Goal: Check status: Check status

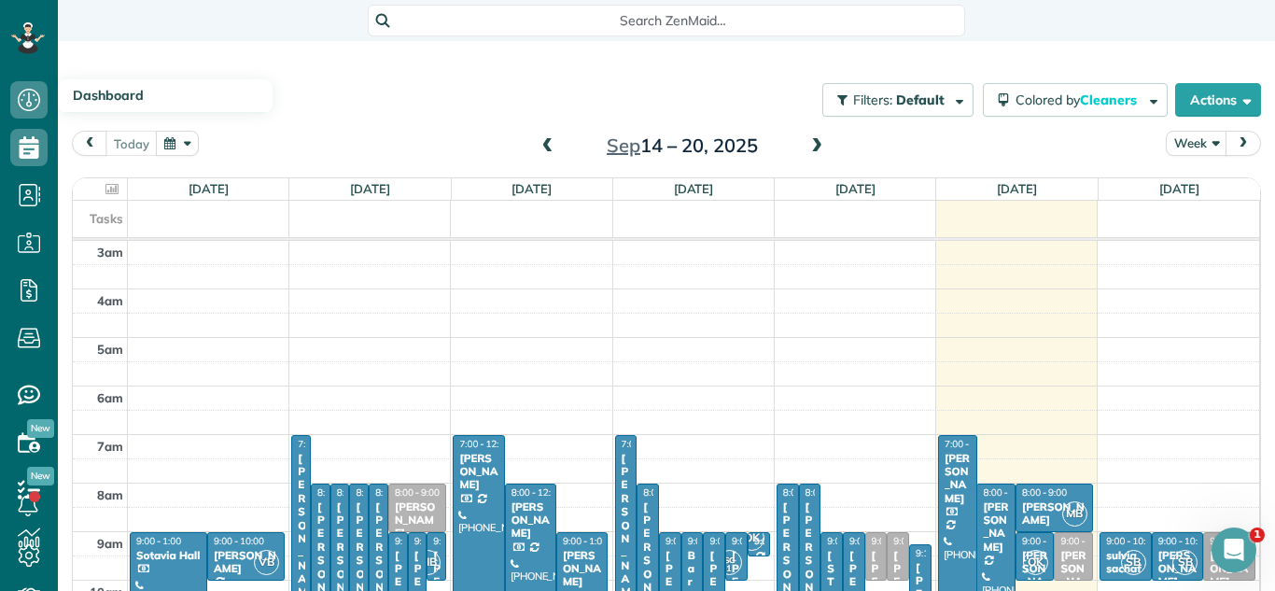
scroll to position [195, 0]
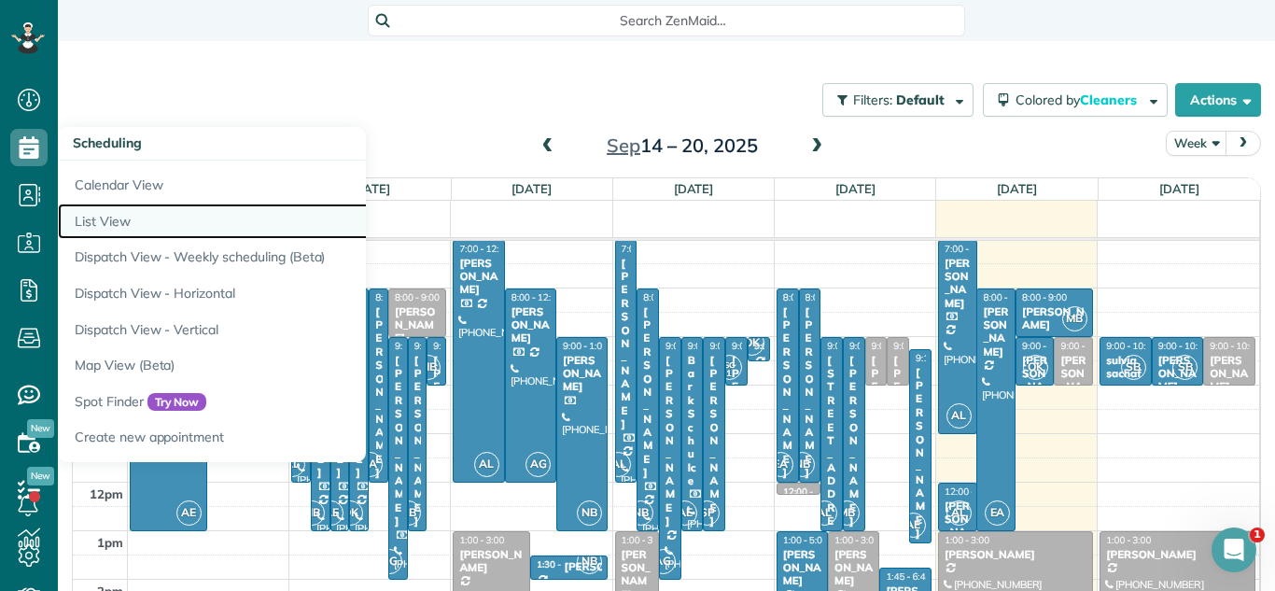
click at [130, 208] on link "List View" at bounding box center [291, 221] width 467 height 36
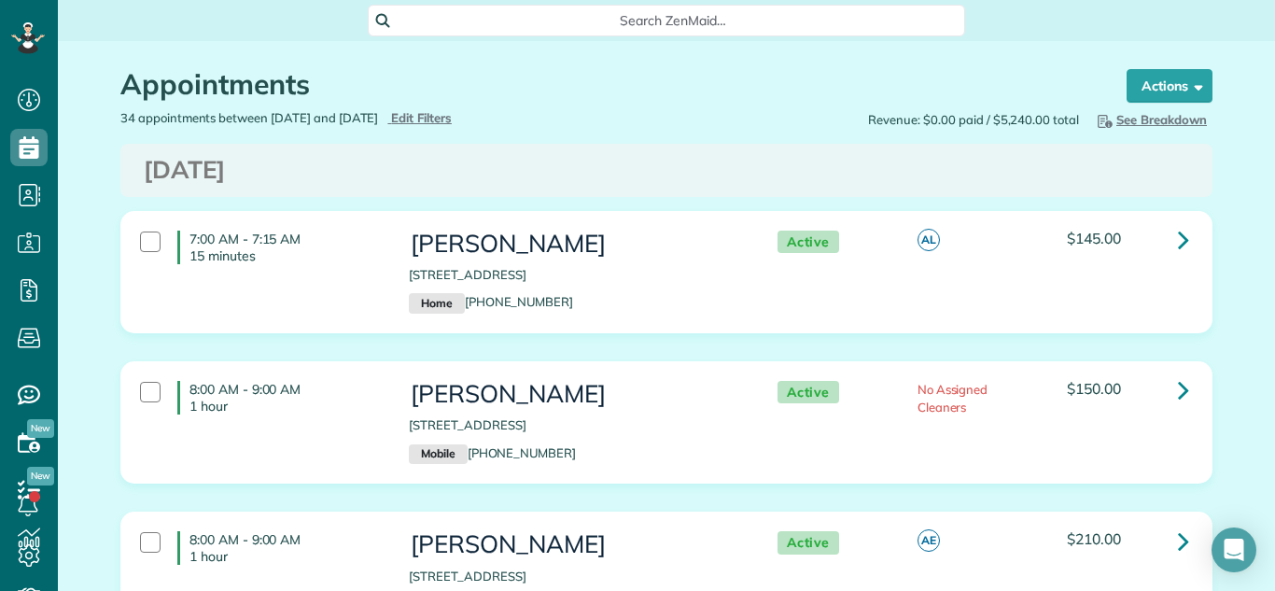
scroll to position [8, 8]
click at [452, 117] on span "Edit Filters" at bounding box center [421, 117] width 61 height 15
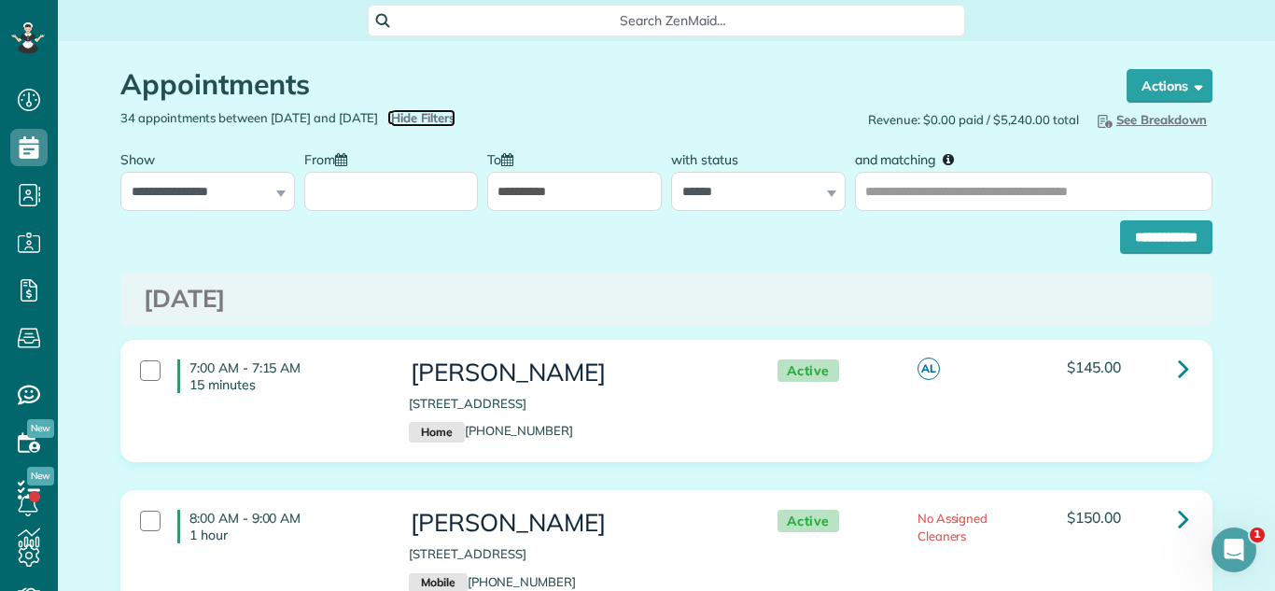
scroll to position [0, 0]
click at [401, 201] on input "From" at bounding box center [391, 191] width 175 height 39
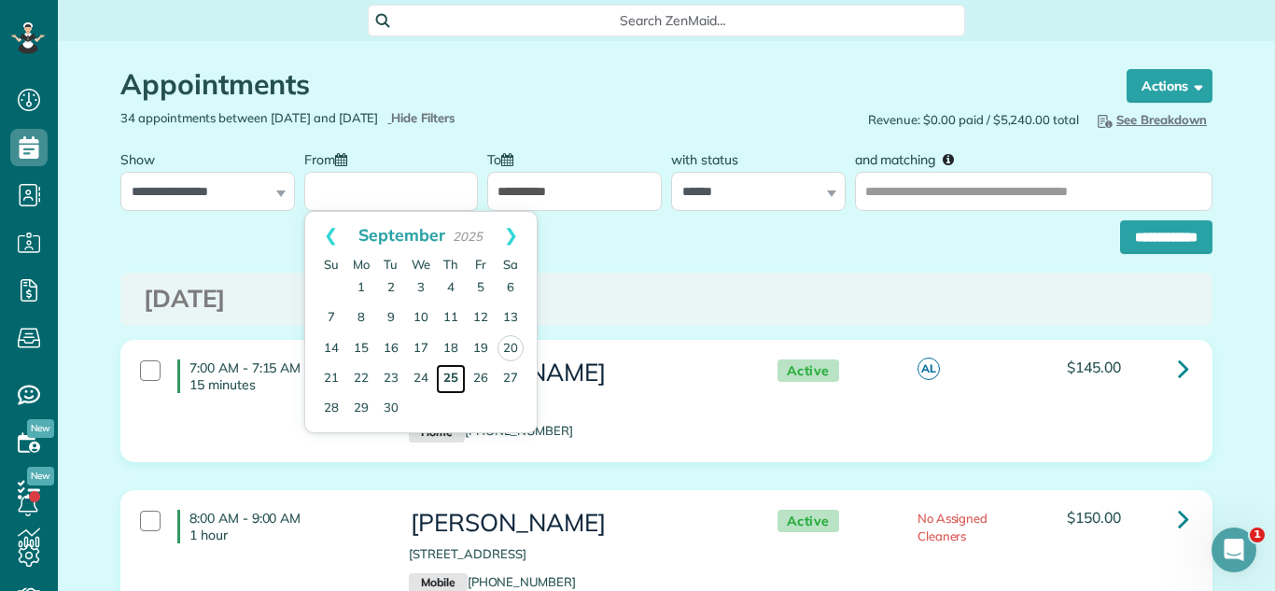
click at [443, 371] on link "25" at bounding box center [451, 379] width 30 height 30
type input "**********"
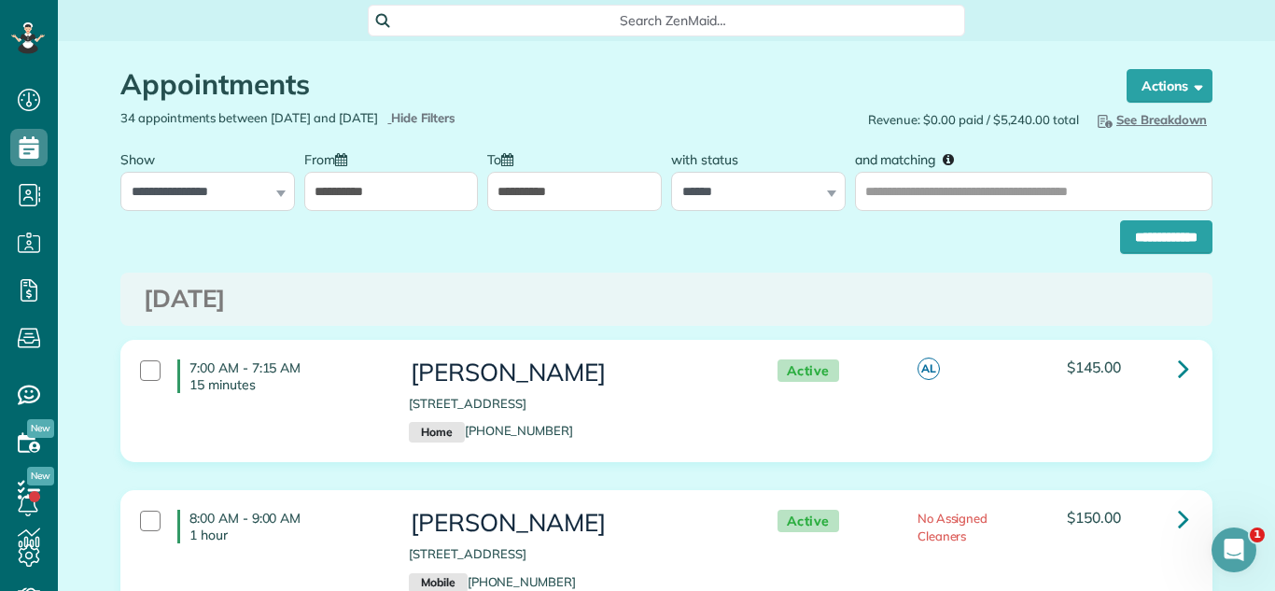
click at [574, 203] on input "**********" at bounding box center [574, 191] width 175 height 39
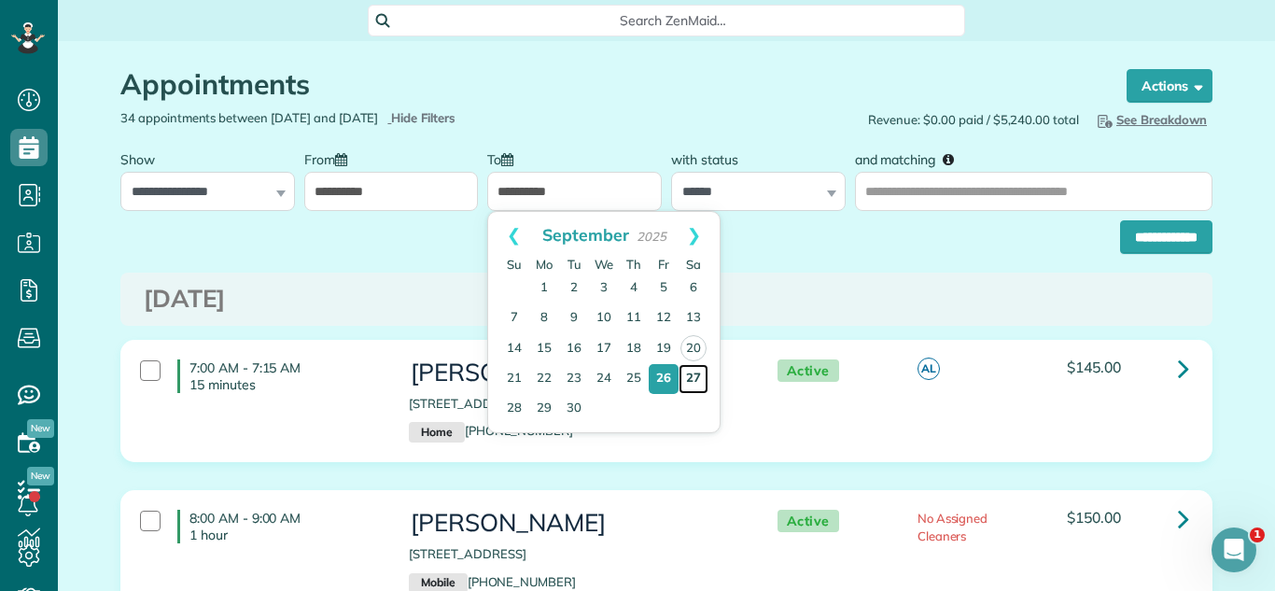
click at [687, 381] on link "27" at bounding box center [694, 379] width 30 height 30
type input "**********"
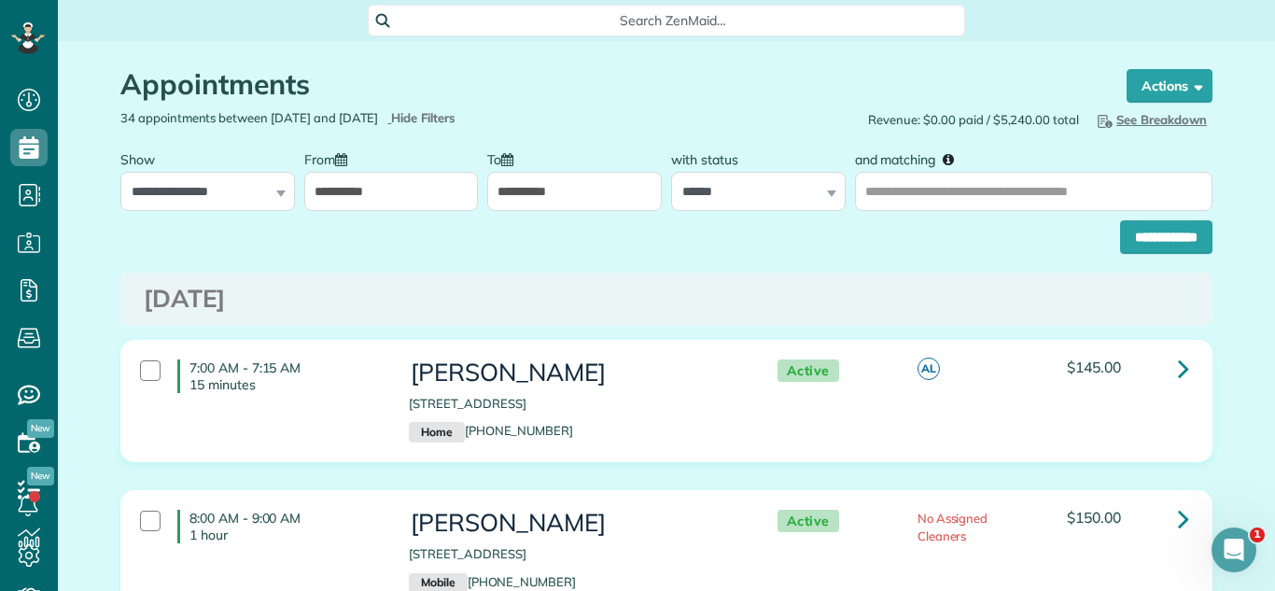
click at [752, 214] on div "**********" at bounding box center [666, 232] width 1092 height 43
click at [765, 203] on select "**********" at bounding box center [758, 191] width 175 height 39
select select
click at [671, 172] on select "**********" at bounding box center [758, 191] width 175 height 39
click at [1126, 236] on input "**********" at bounding box center [1166, 237] width 92 height 34
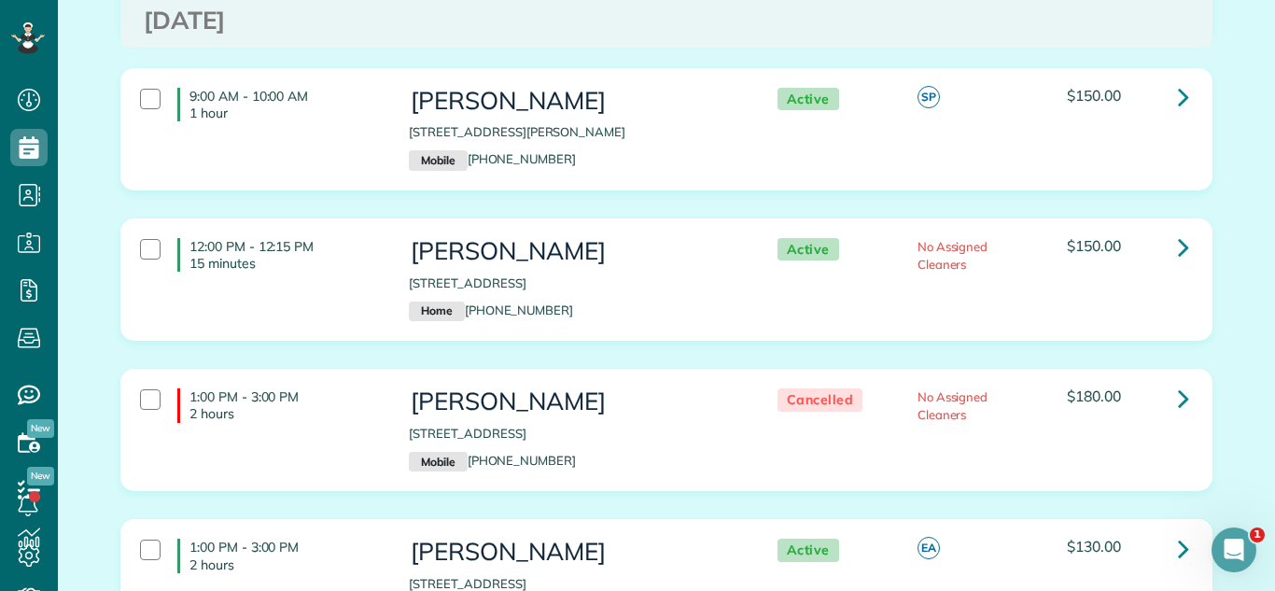
scroll to position [1148, 0]
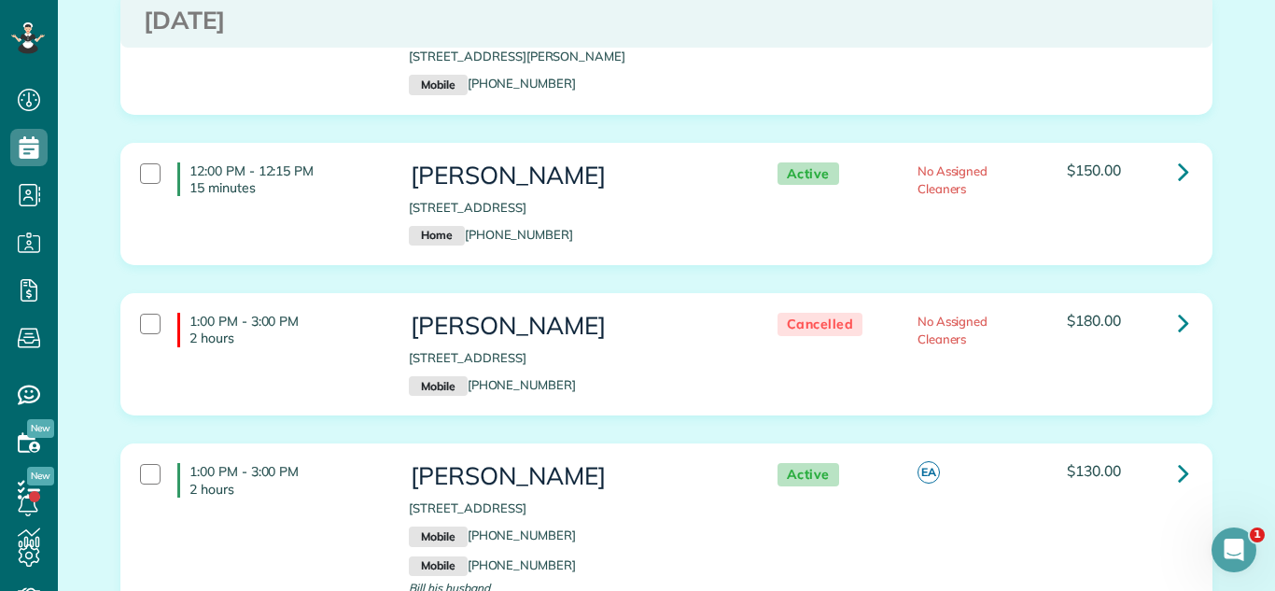
click at [1203, 444] on div "1:00 PM - 3:00 PM 2 hours [PERSON_NAME] [STREET_ADDRESS] Mobile [PHONE_NUMBER] …" at bounding box center [666, 531] width 1090 height 174
click at [1193, 454] on link at bounding box center [1183, 472] width 37 height 37
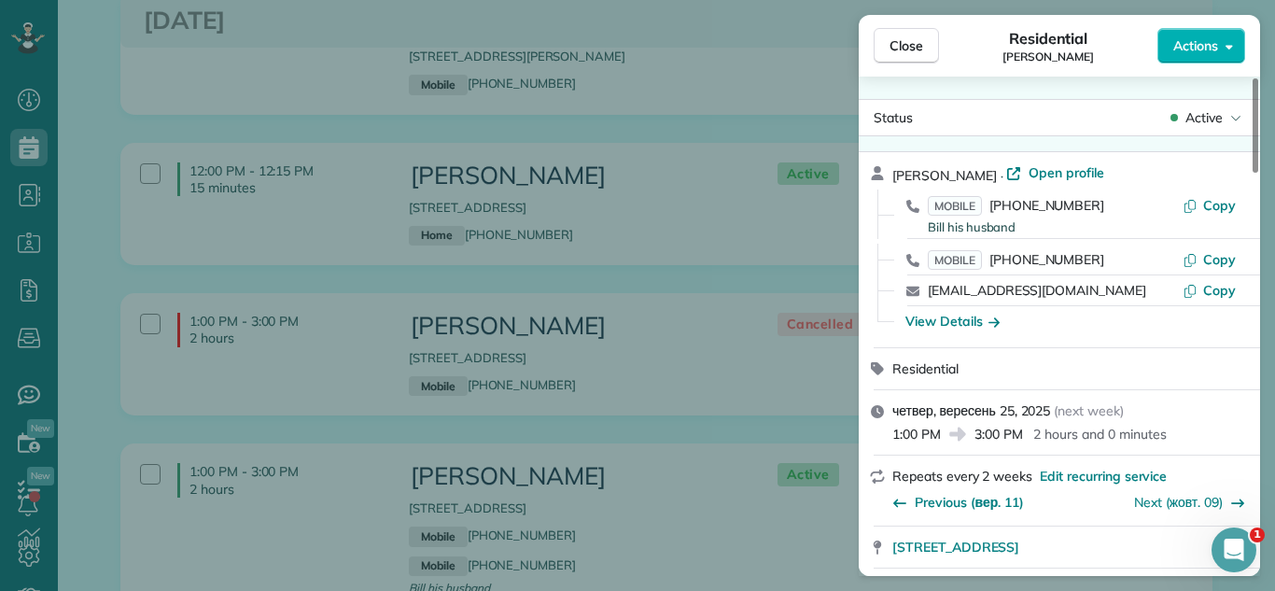
click at [1224, 132] on div "Status Active" at bounding box center [1059, 117] width 401 height 37
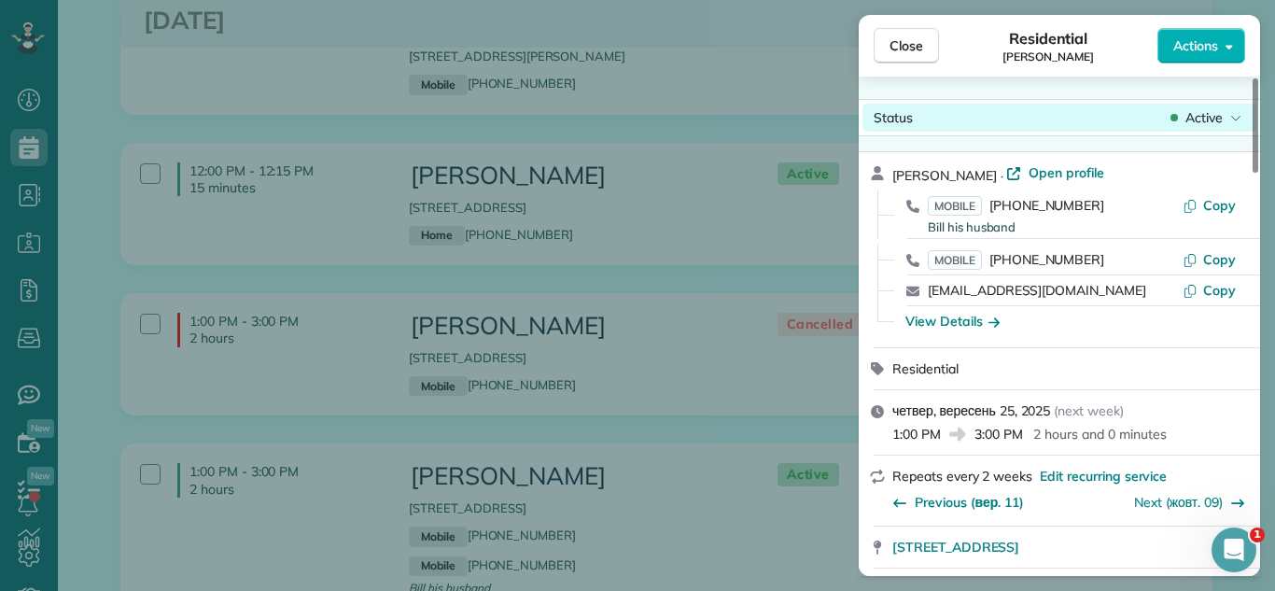
click at [1217, 120] on span "Active" at bounding box center [1203, 117] width 37 height 19
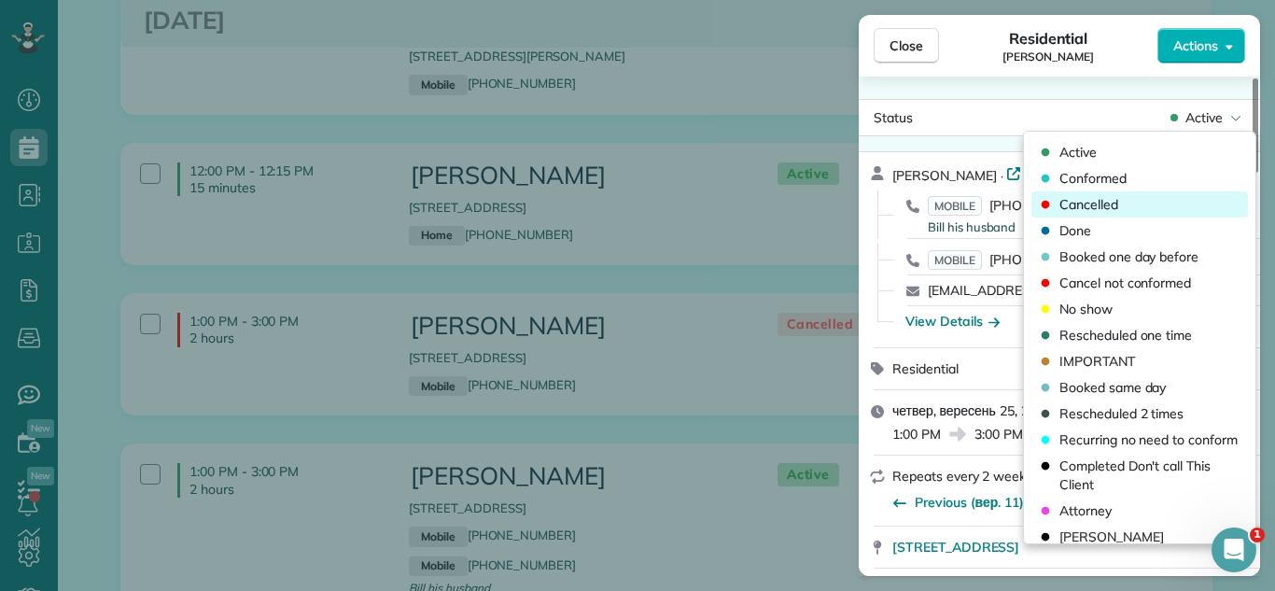
click at [1173, 202] on div "Cancelled" at bounding box center [1139, 204] width 217 height 26
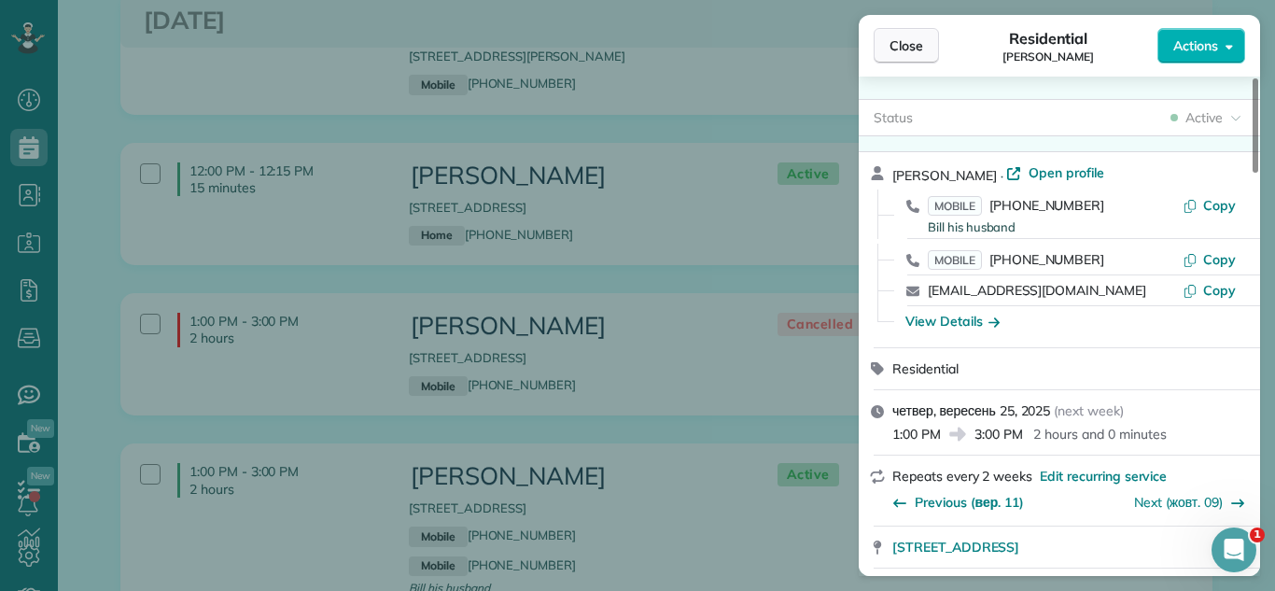
click at [907, 48] on span "Close" at bounding box center [906, 45] width 34 height 19
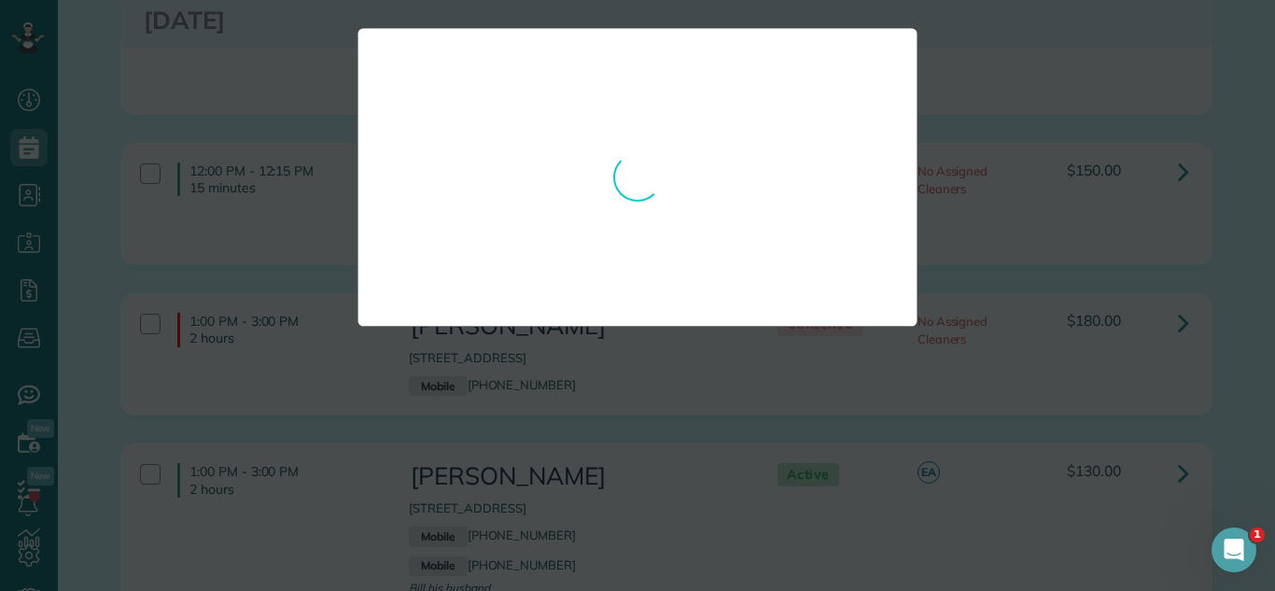
click at [994, 180] on div at bounding box center [637, 295] width 1275 height 591
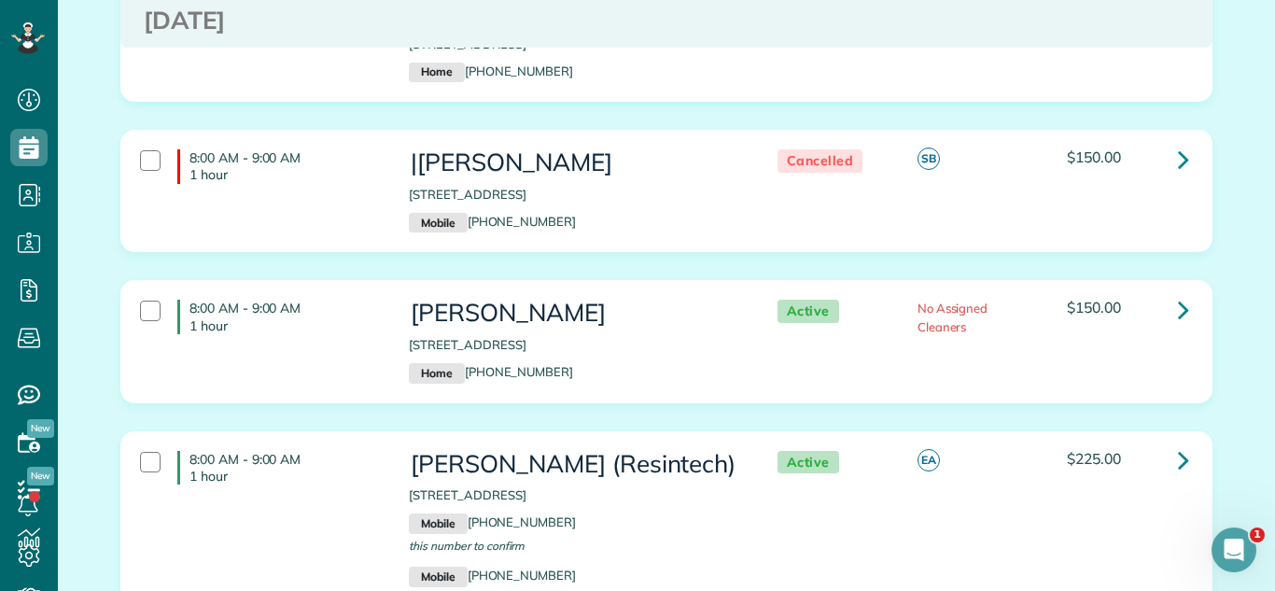
scroll to position [2252, 0]
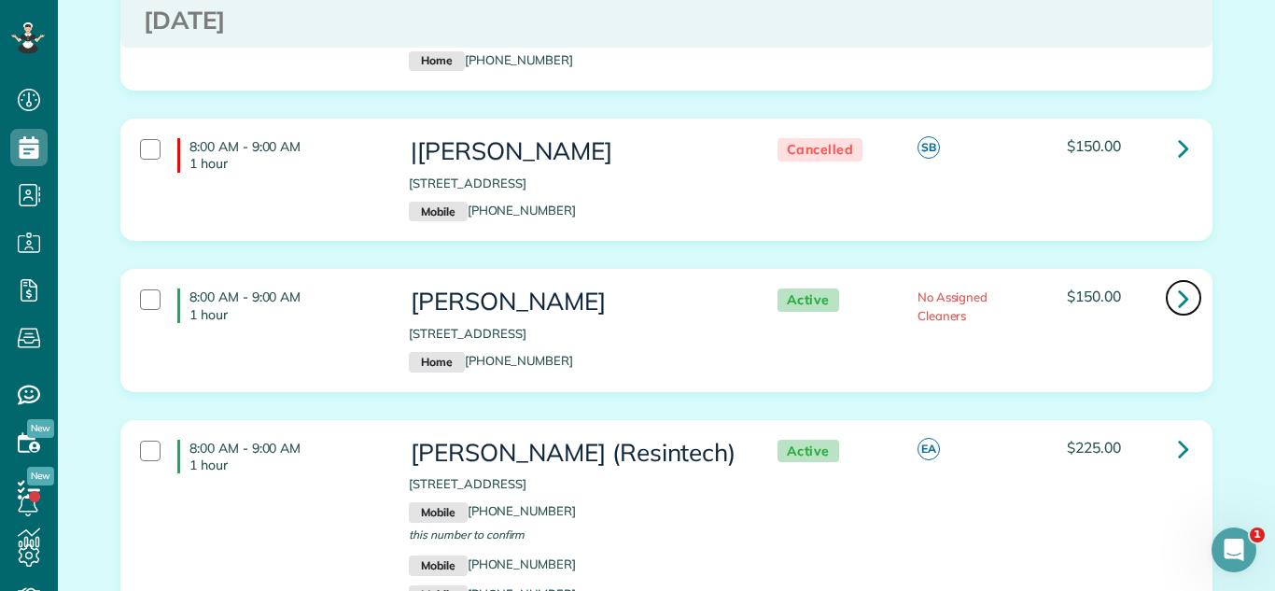
click at [1172, 279] on link at bounding box center [1183, 297] width 37 height 37
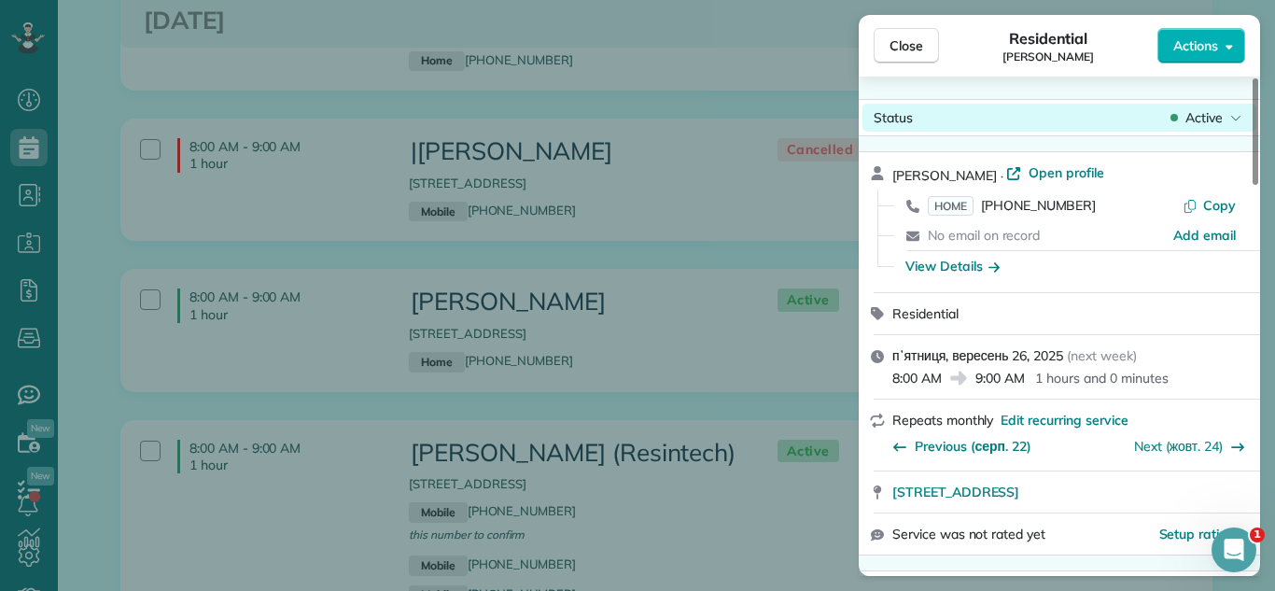
click at [1203, 108] on span "Active" at bounding box center [1203, 117] width 37 height 19
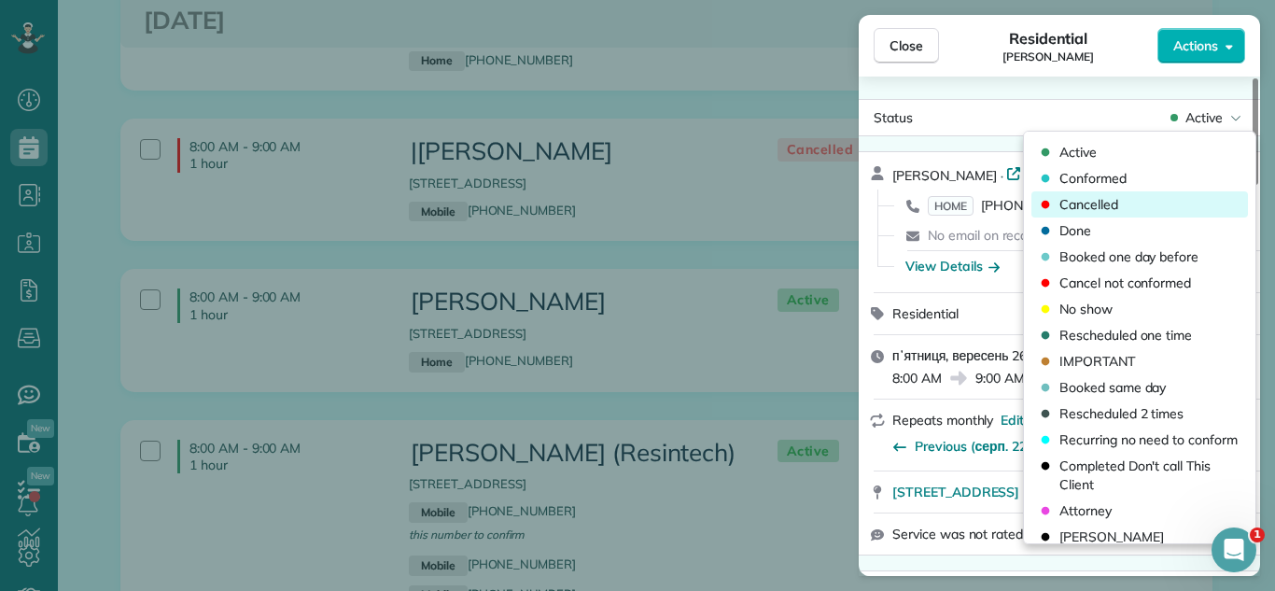
click at [1108, 206] on span "Cancelled" at bounding box center [1088, 204] width 59 height 19
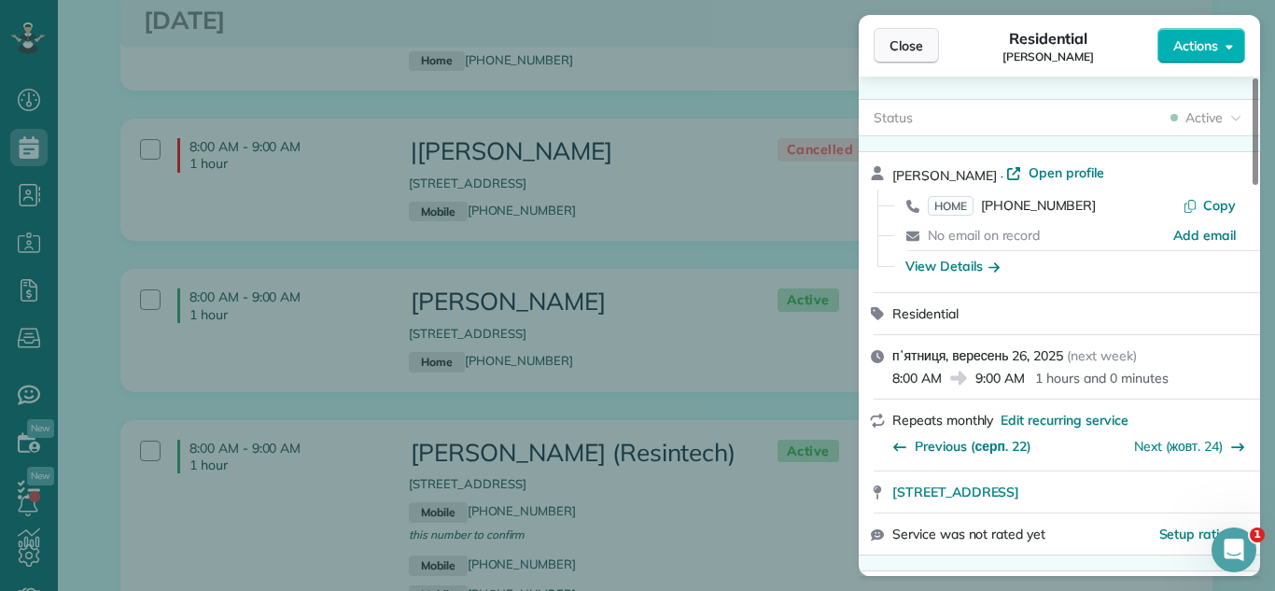
click at [931, 52] on button "Close" at bounding box center [906, 45] width 65 height 35
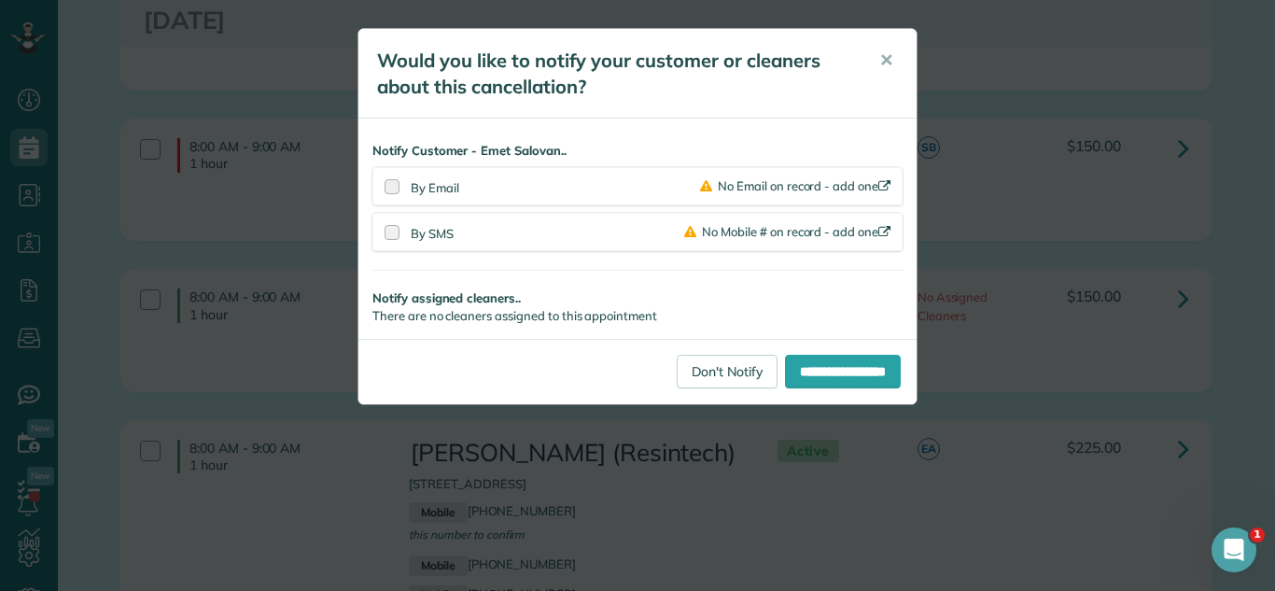
click at [931, 52] on div "**********" at bounding box center [637, 295] width 1275 height 591
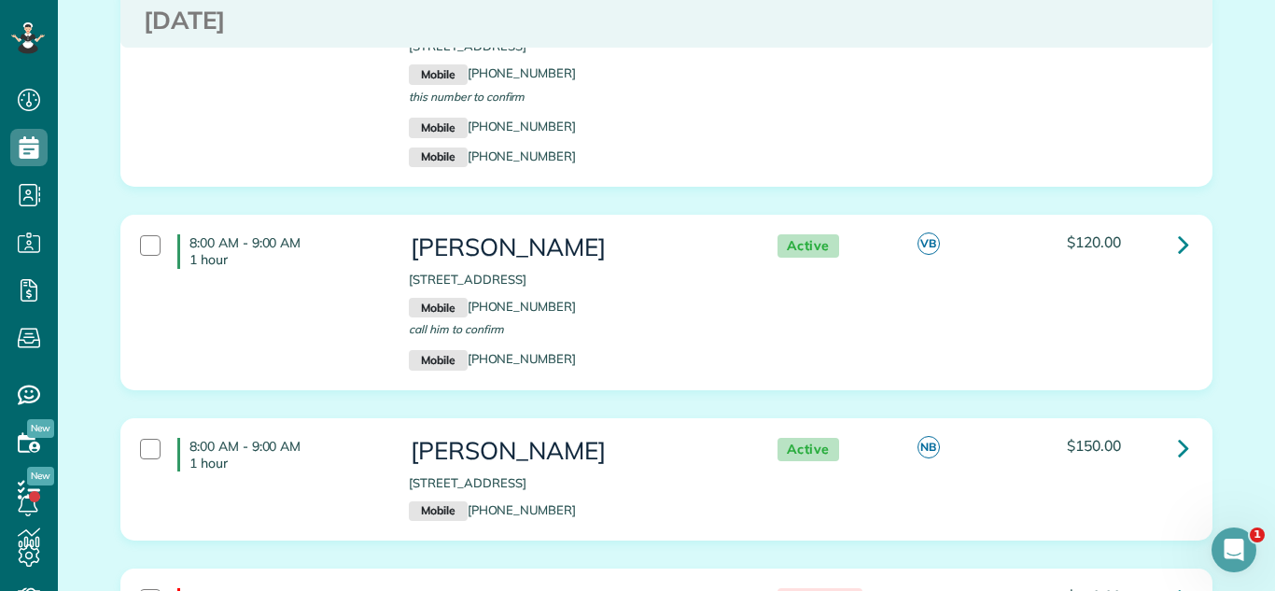
scroll to position [2621, 0]
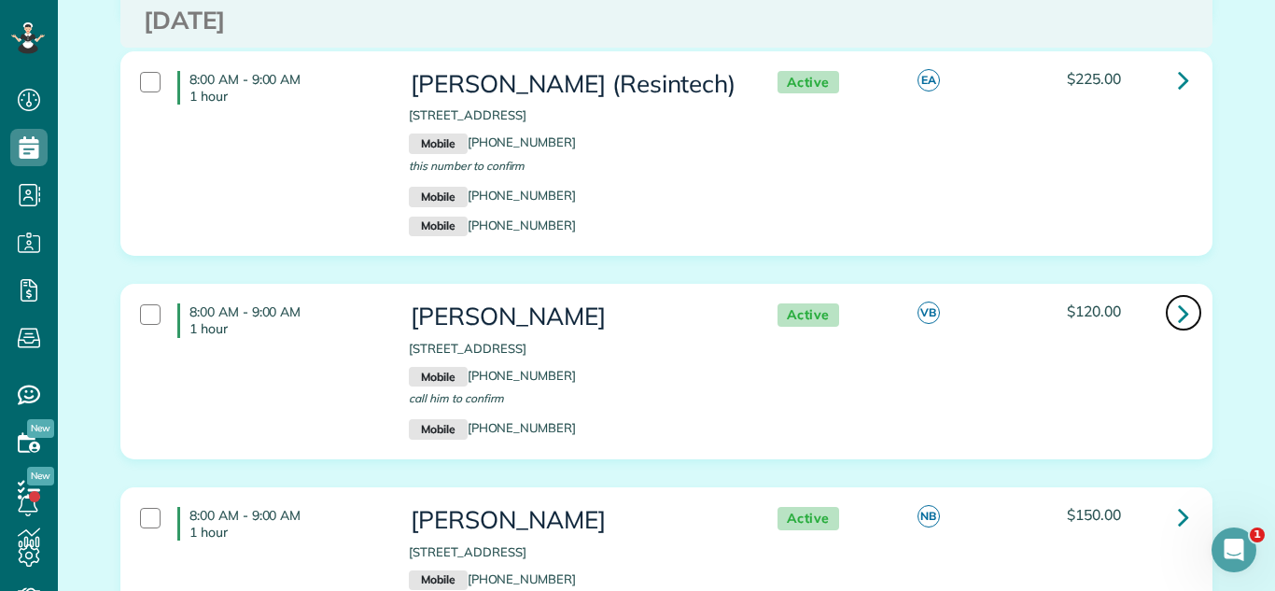
click at [1183, 297] on icon at bounding box center [1183, 313] width 11 height 33
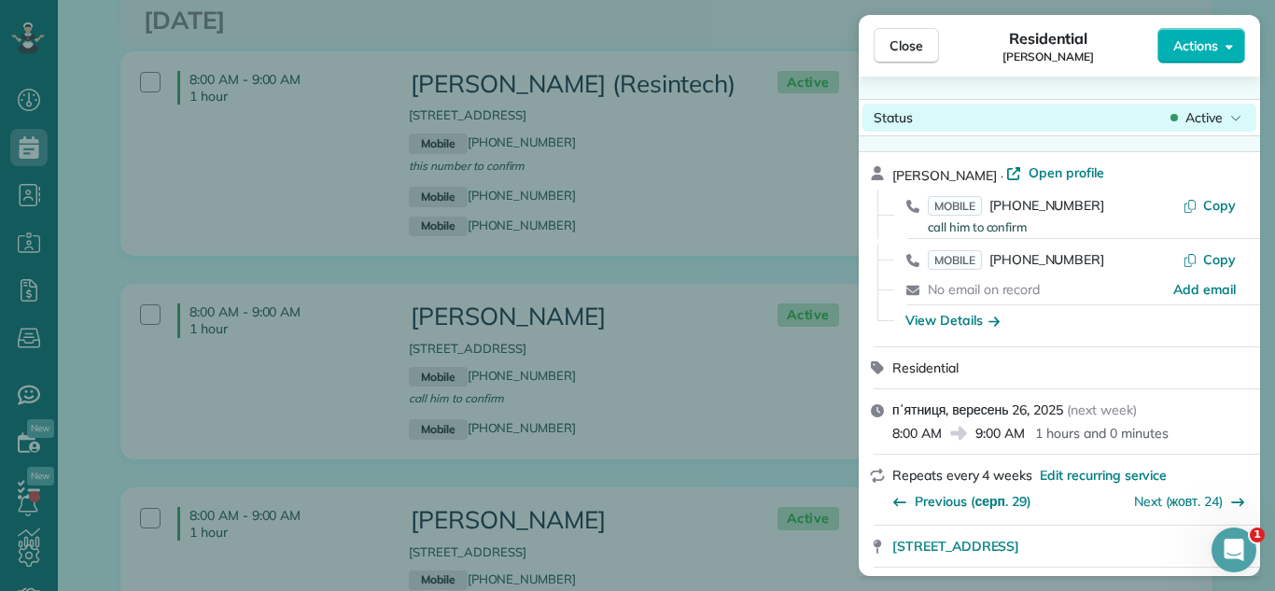
click at [1175, 118] on icon at bounding box center [1173, 117] width 7 height 7
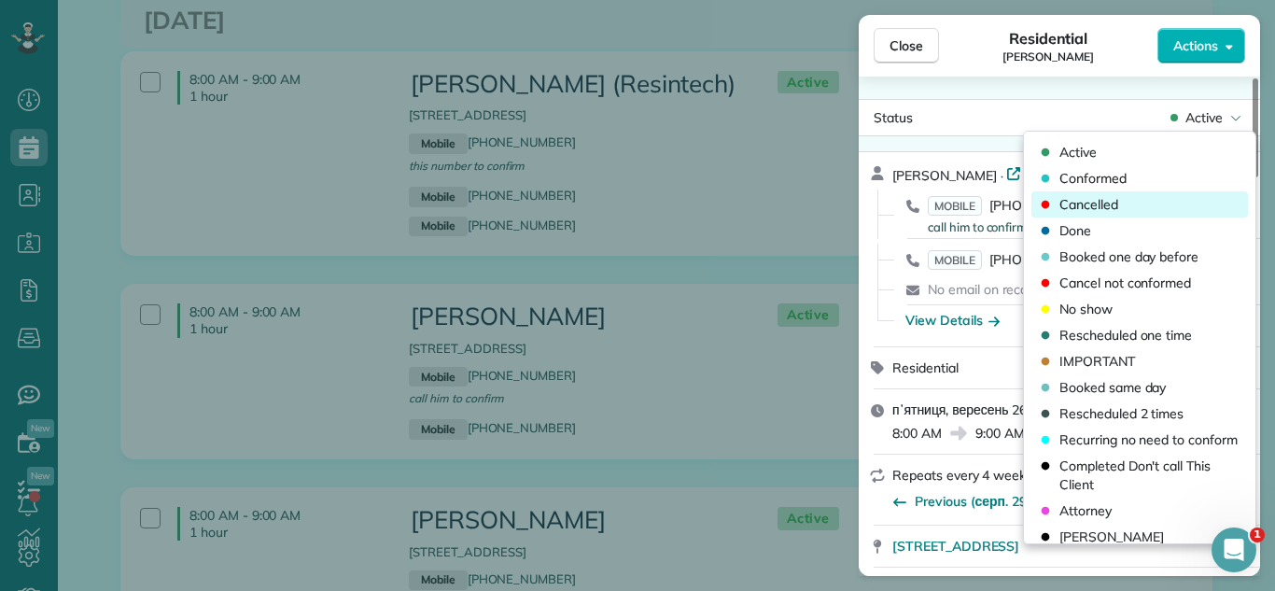
click at [1156, 202] on div "Cancelled" at bounding box center [1139, 204] width 217 height 26
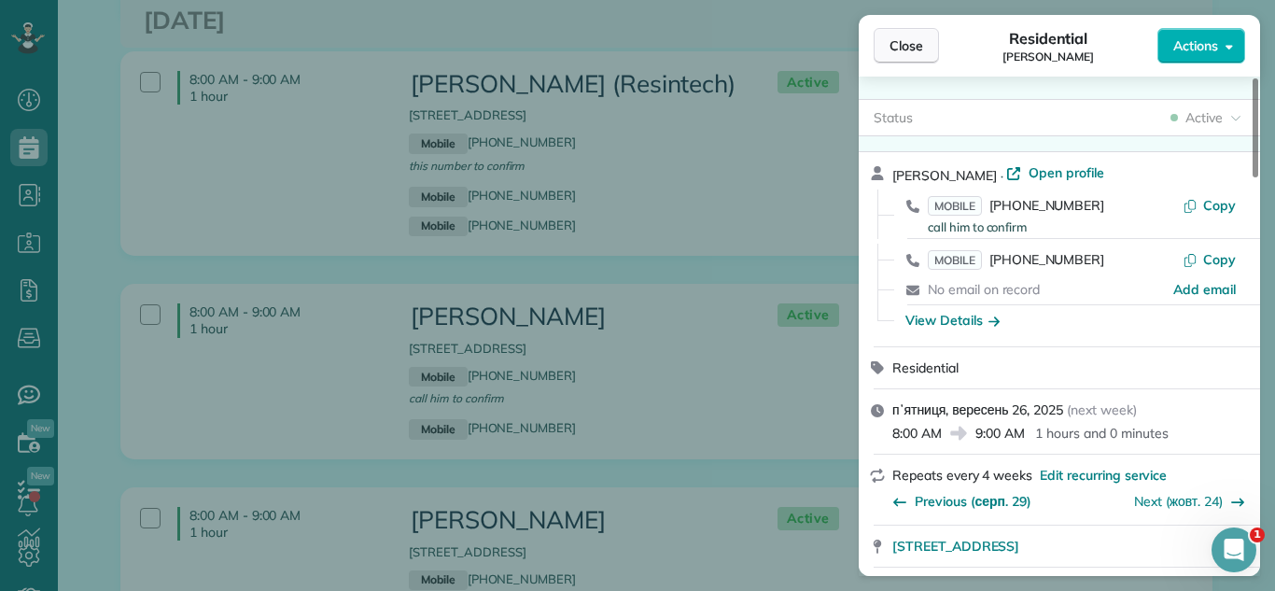
click at [904, 51] on span "Close" at bounding box center [906, 45] width 34 height 19
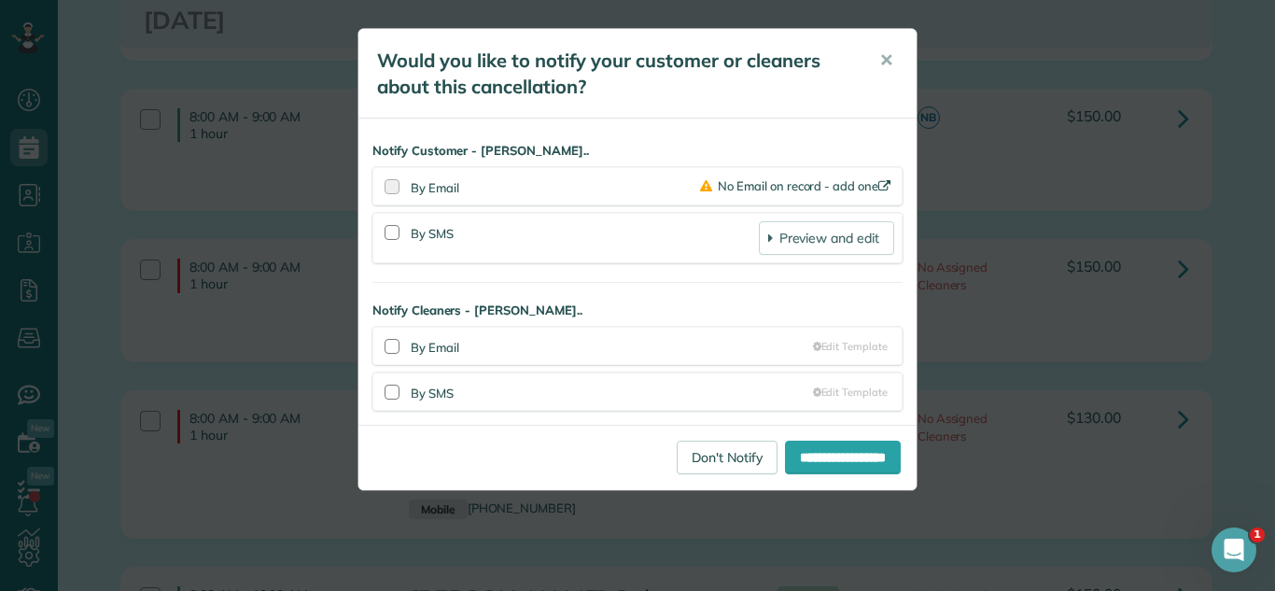
scroll to position [3039, 0]
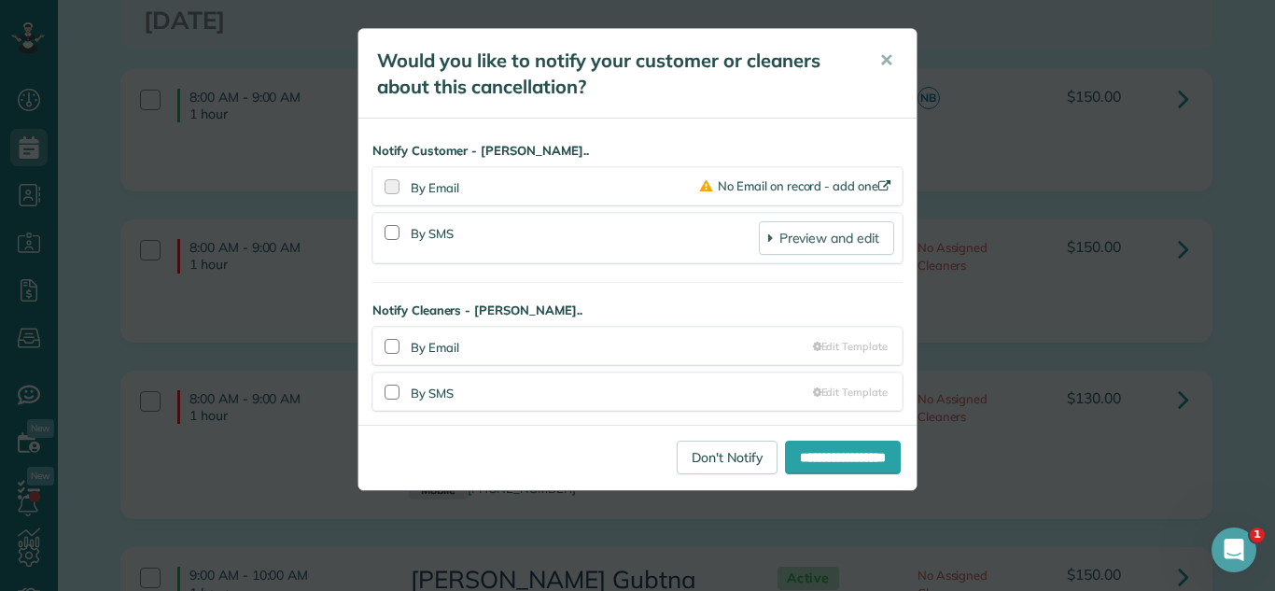
click at [1274, 448] on div "**********" at bounding box center [637, 295] width 1275 height 591
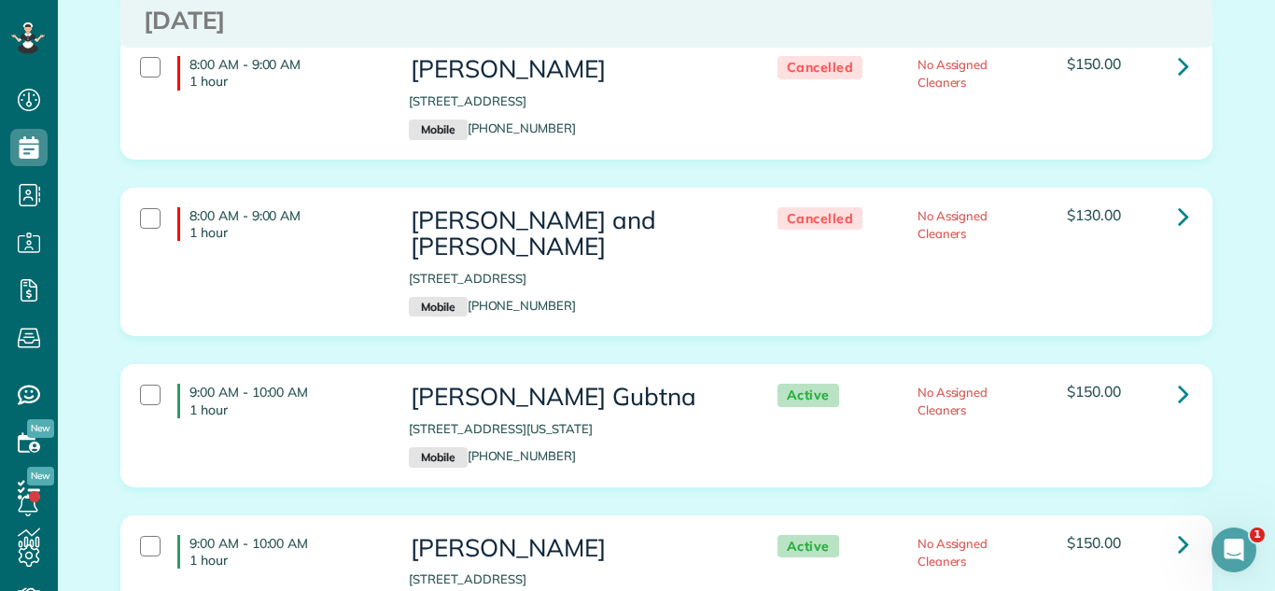
scroll to position [3382, 0]
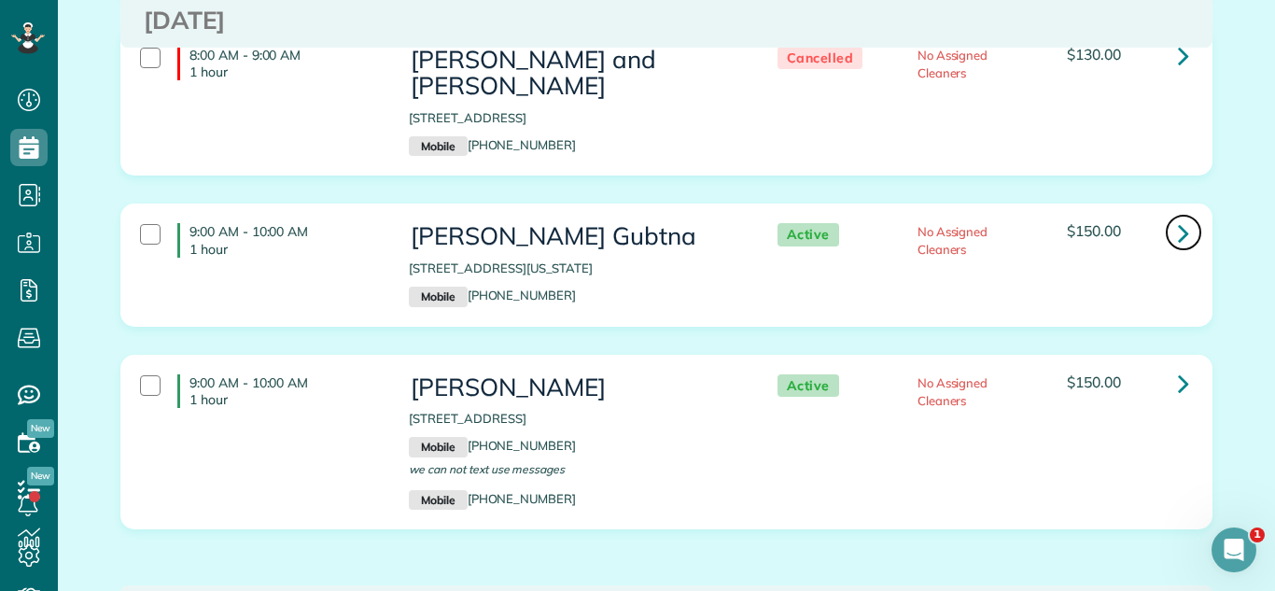
click at [1191, 214] on link at bounding box center [1183, 232] width 37 height 37
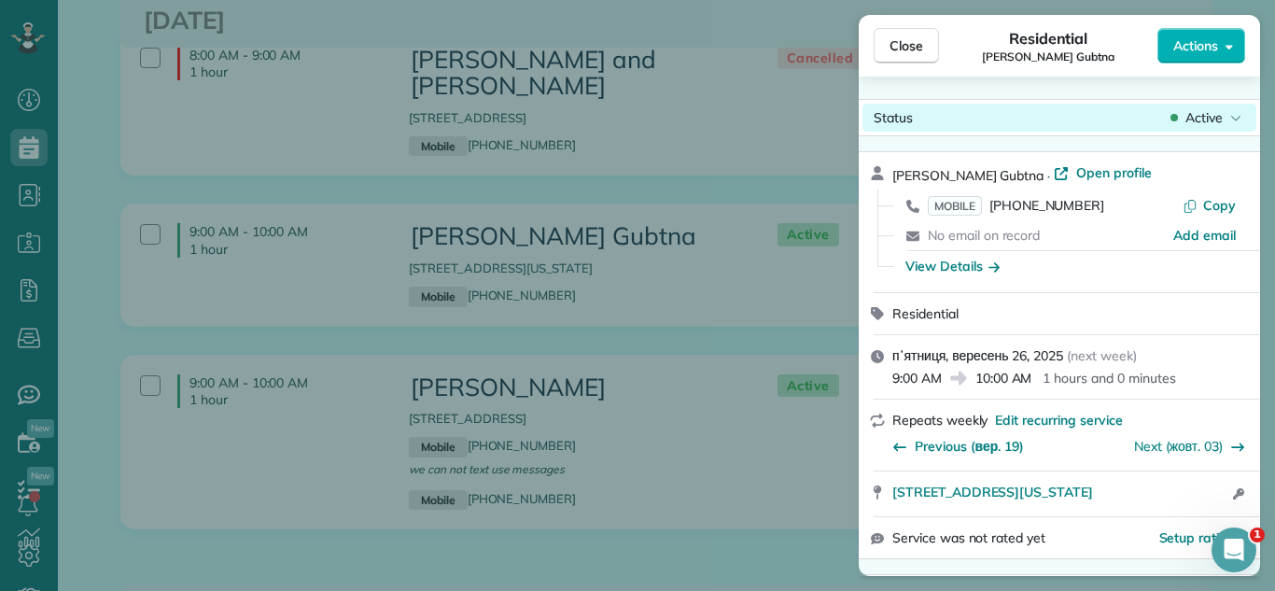
click at [1171, 127] on div "Status Active" at bounding box center [1059, 118] width 394 height 28
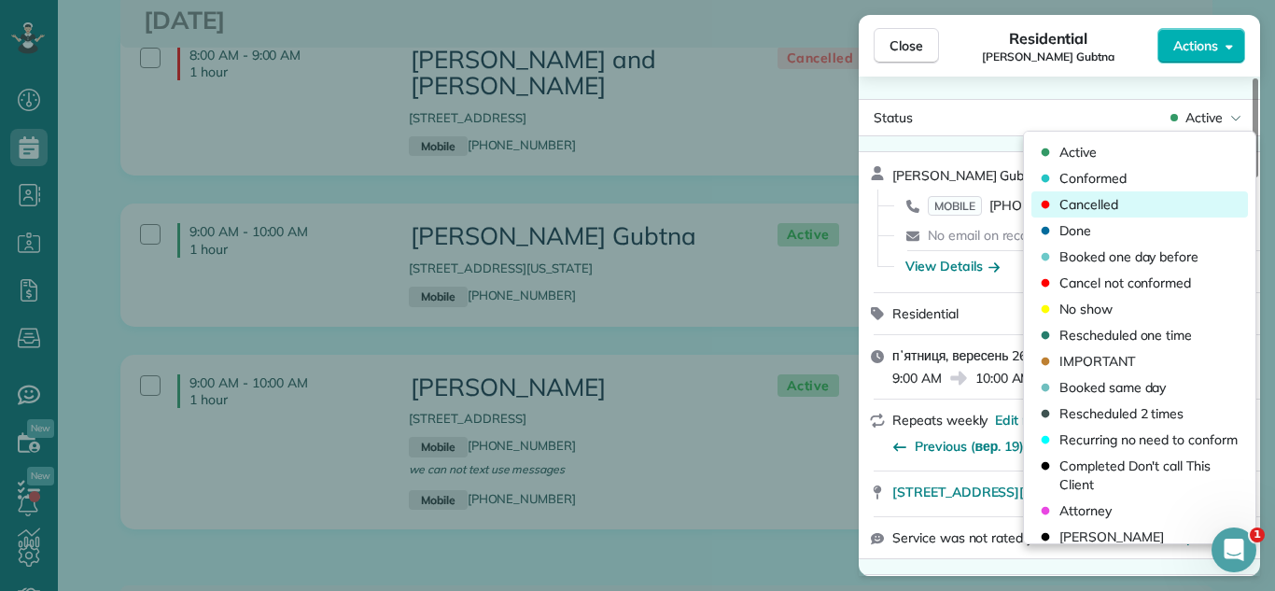
click at [1124, 214] on div "Cancelled" at bounding box center [1139, 204] width 217 height 26
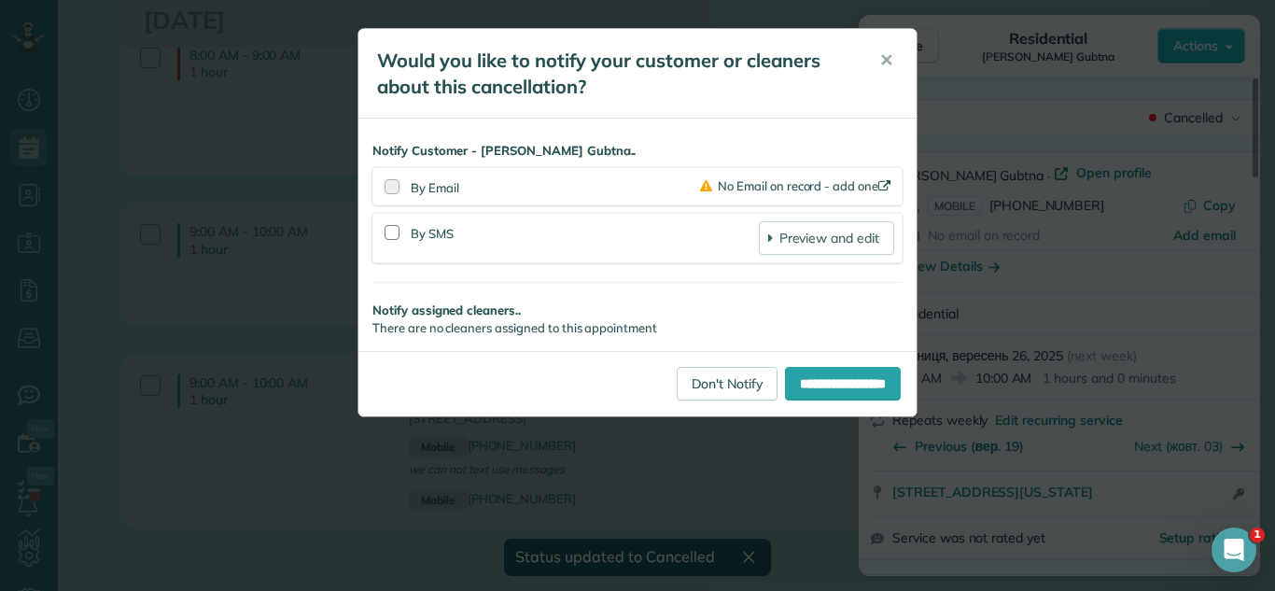
click at [930, 54] on div "**********" at bounding box center [637, 295] width 1275 height 591
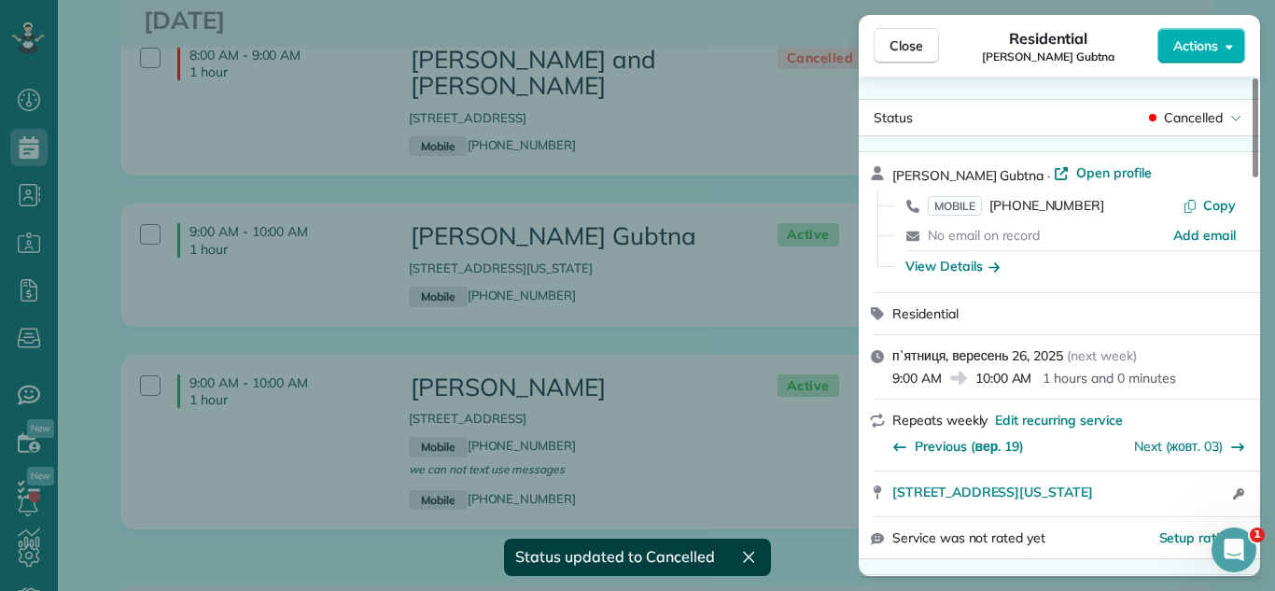
click at [900, 54] on span "Close" at bounding box center [906, 45] width 34 height 19
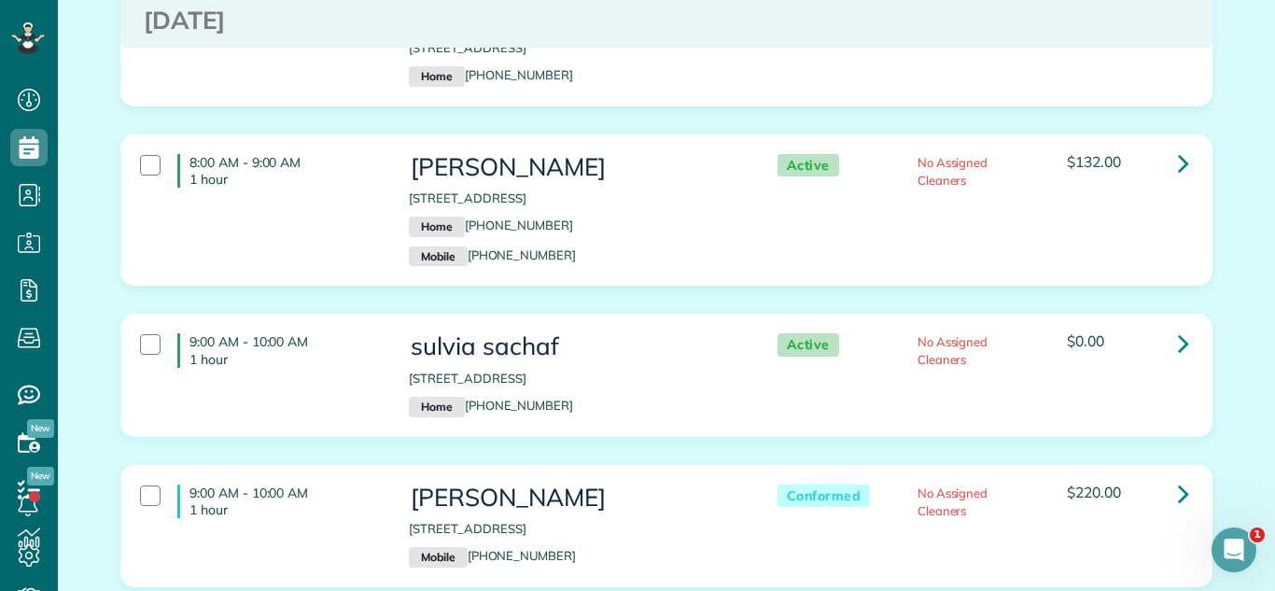
scroll to position [4216, 0]
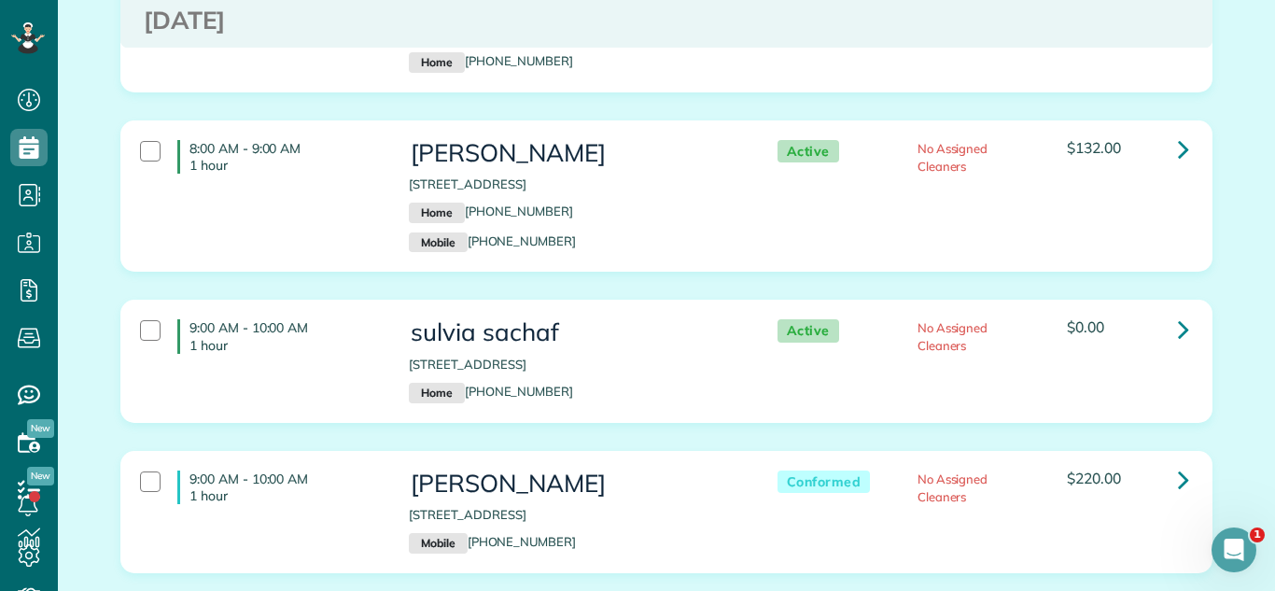
click at [1031, 218] on div "8:00 AM - 9:00 AM 1 hour Lorinda Kuzelis 5540 Walnut Avenue Downers Grove IL 60…" at bounding box center [666, 210] width 1120 height 180
click at [1178, 463] on icon at bounding box center [1183, 479] width 11 height 33
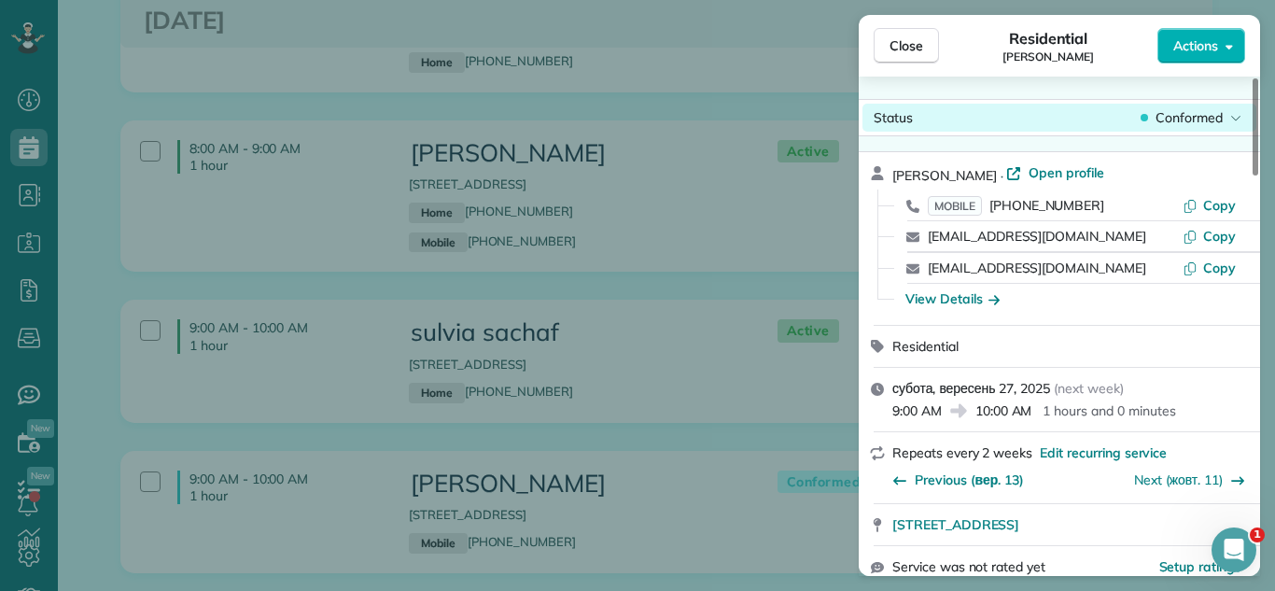
click at [1174, 117] on span "Conformed" at bounding box center [1188, 117] width 67 height 19
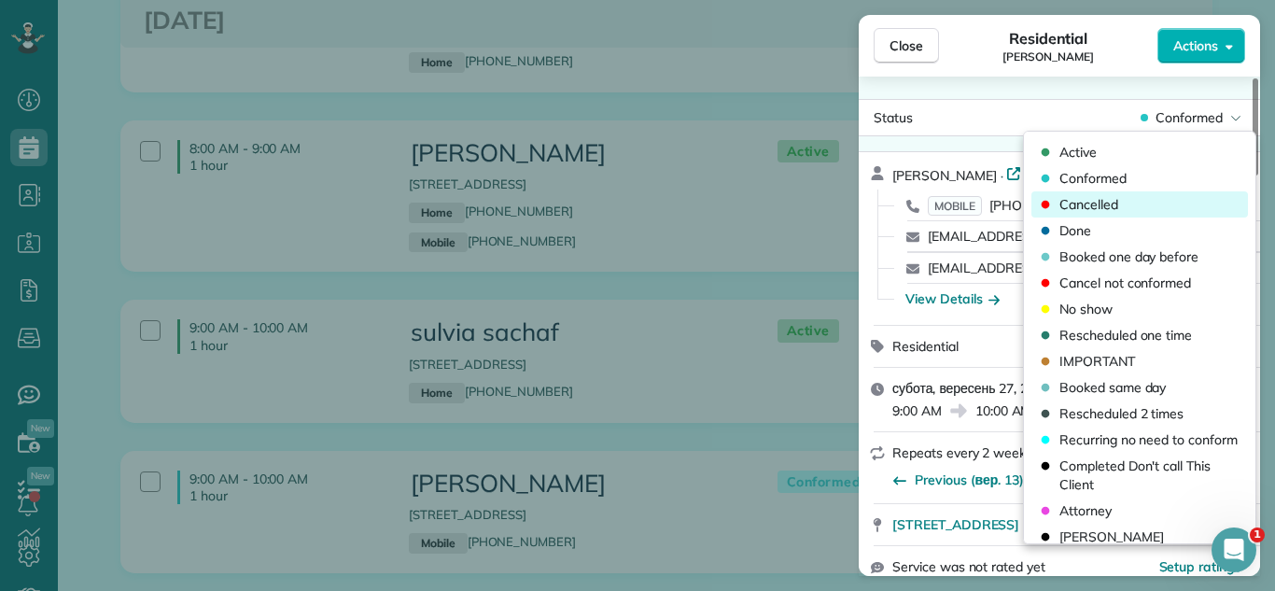
click at [1126, 197] on div "Cancelled" at bounding box center [1139, 204] width 217 height 26
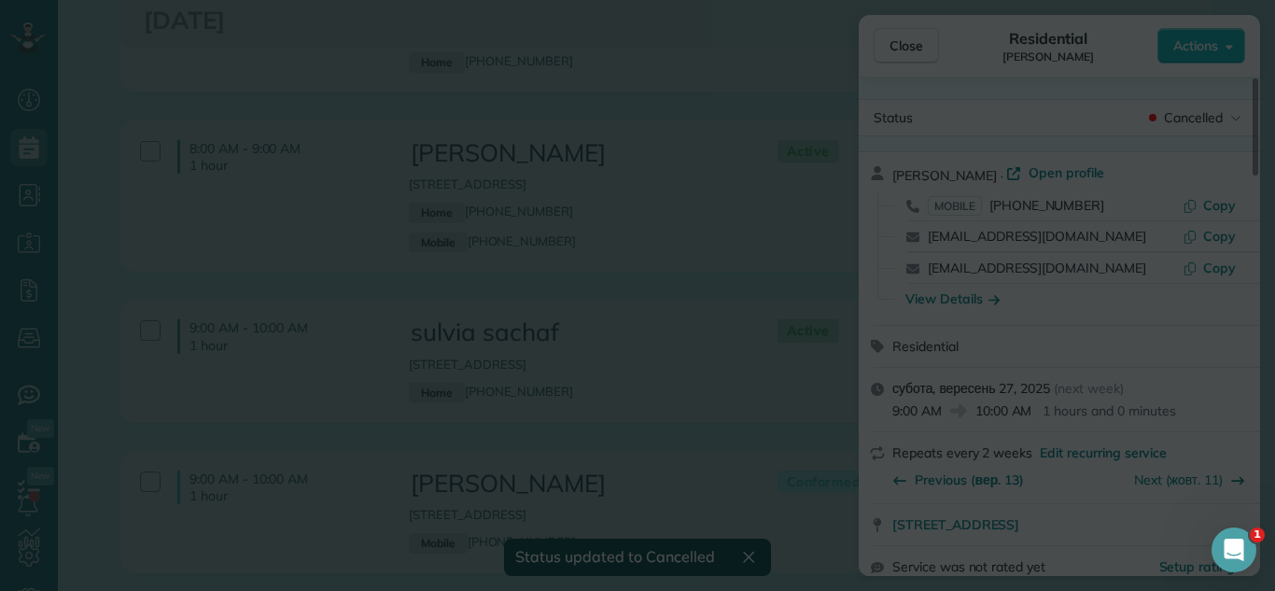
click at [0, 0] on div "**********" at bounding box center [0, 0] width 0 height 0
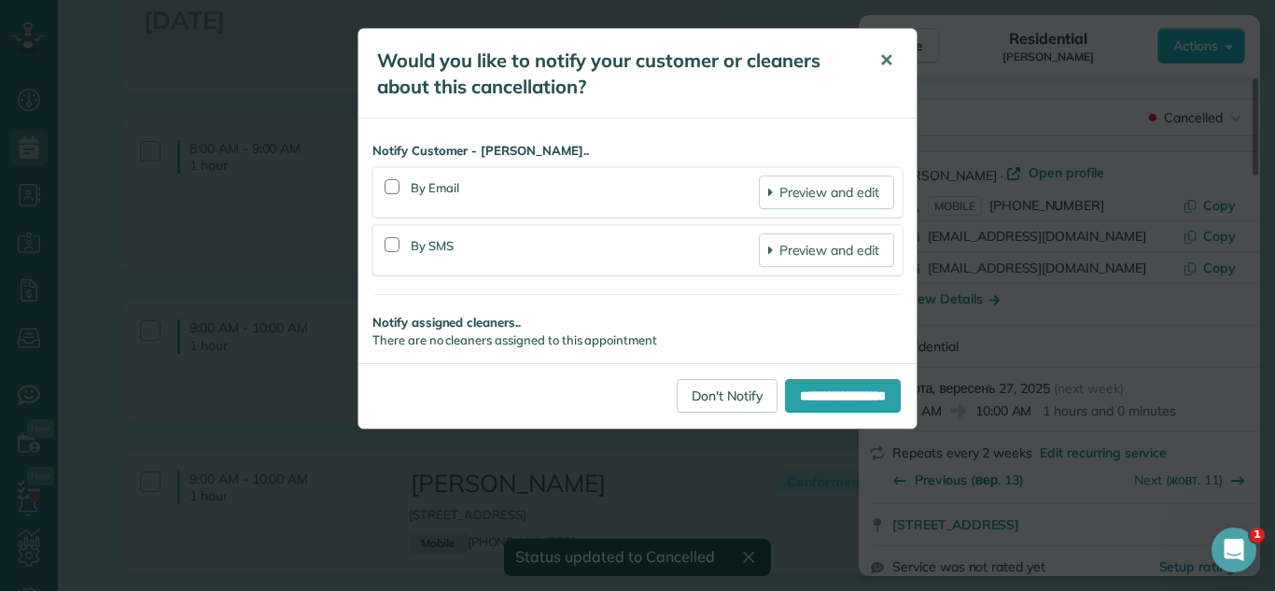
click at [879, 68] on span "✕" at bounding box center [886, 59] width 14 height 21
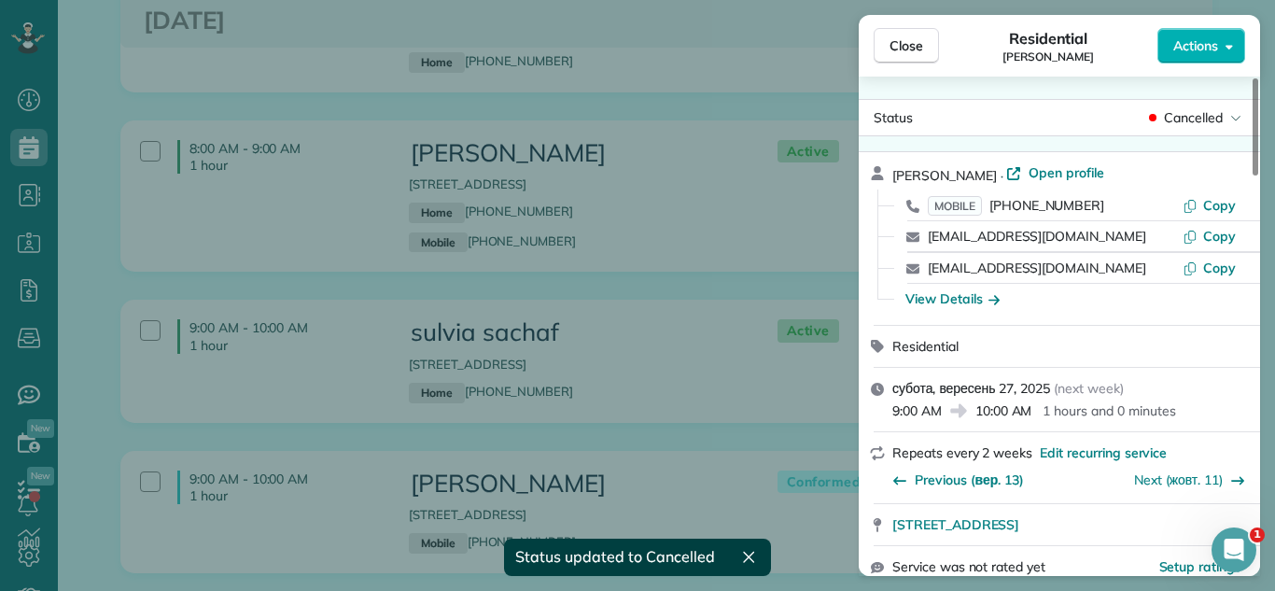
click at [900, 42] on span "Close" at bounding box center [906, 45] width 34 height 19
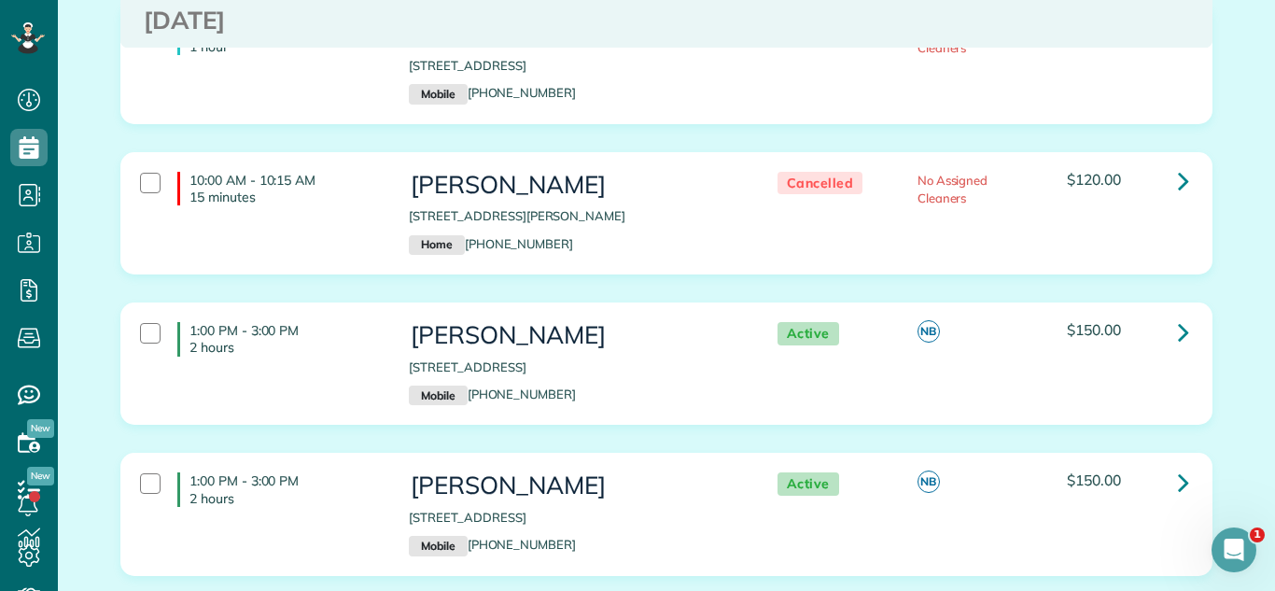
scroll to position [4671, 0]
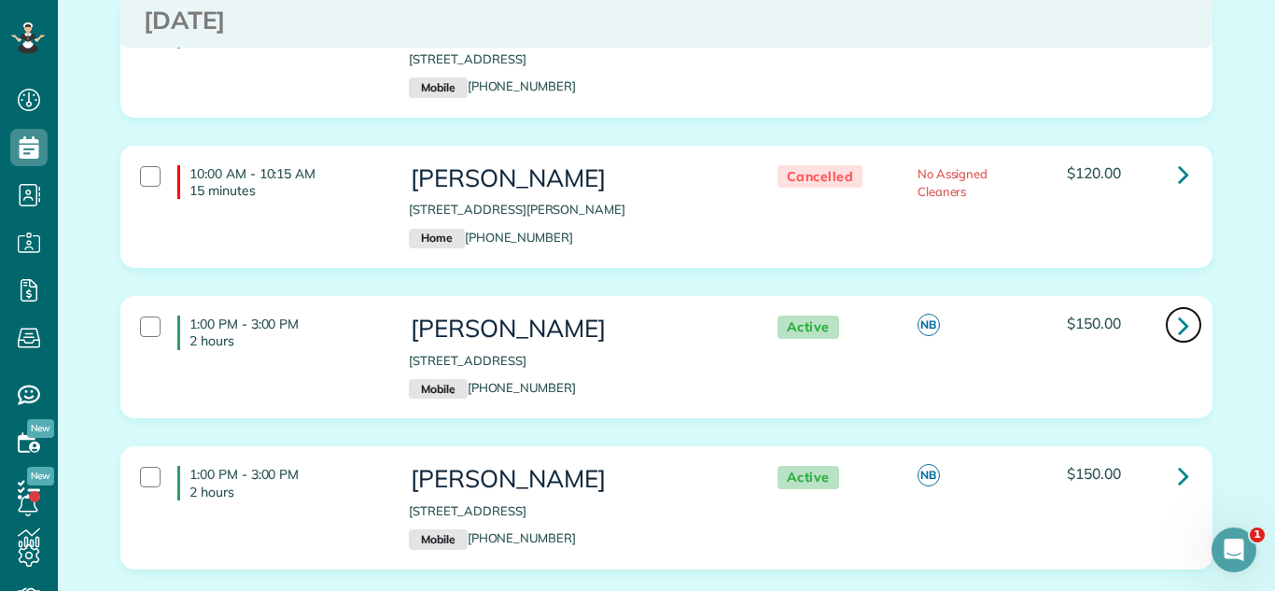
click at [1175, 306] on link at bounding box center [1183, 324] width 37 height 37
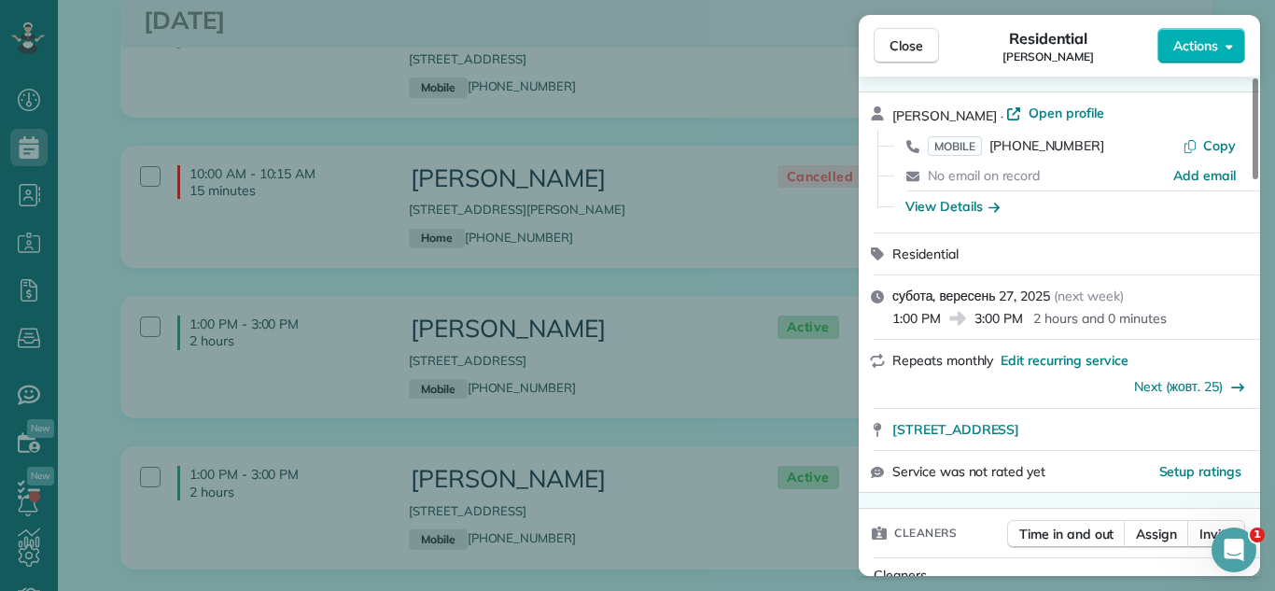
scroll to position [86, 0]
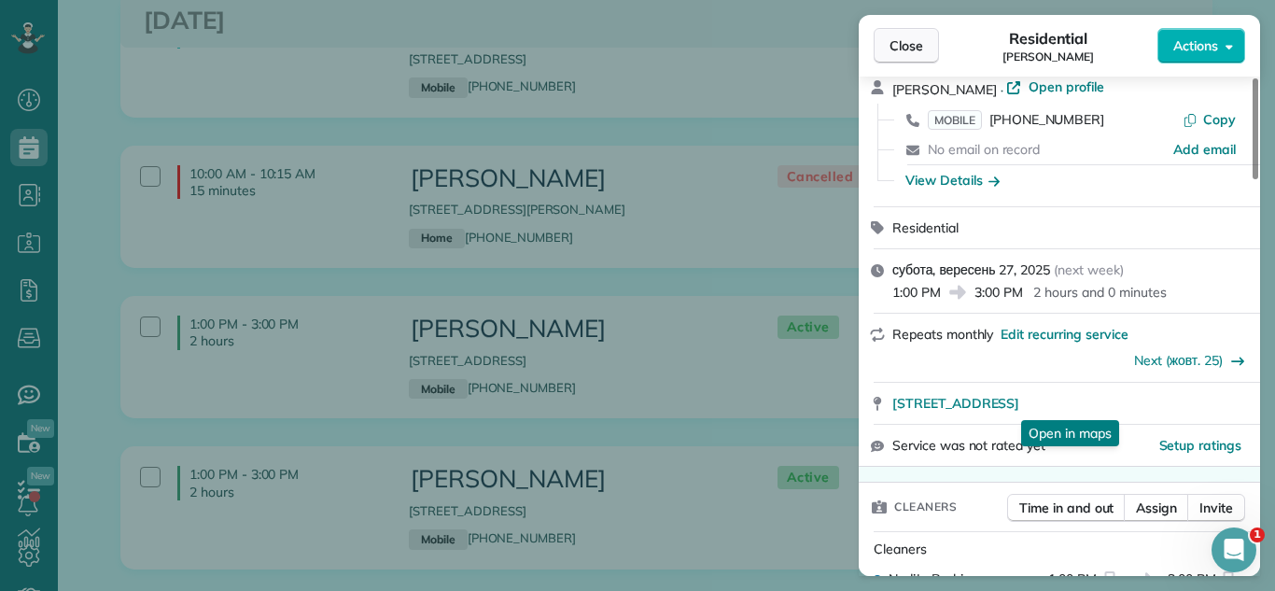
click at [904, 43] on span "Close" at bounding box center [906, 45] width 34 height 19
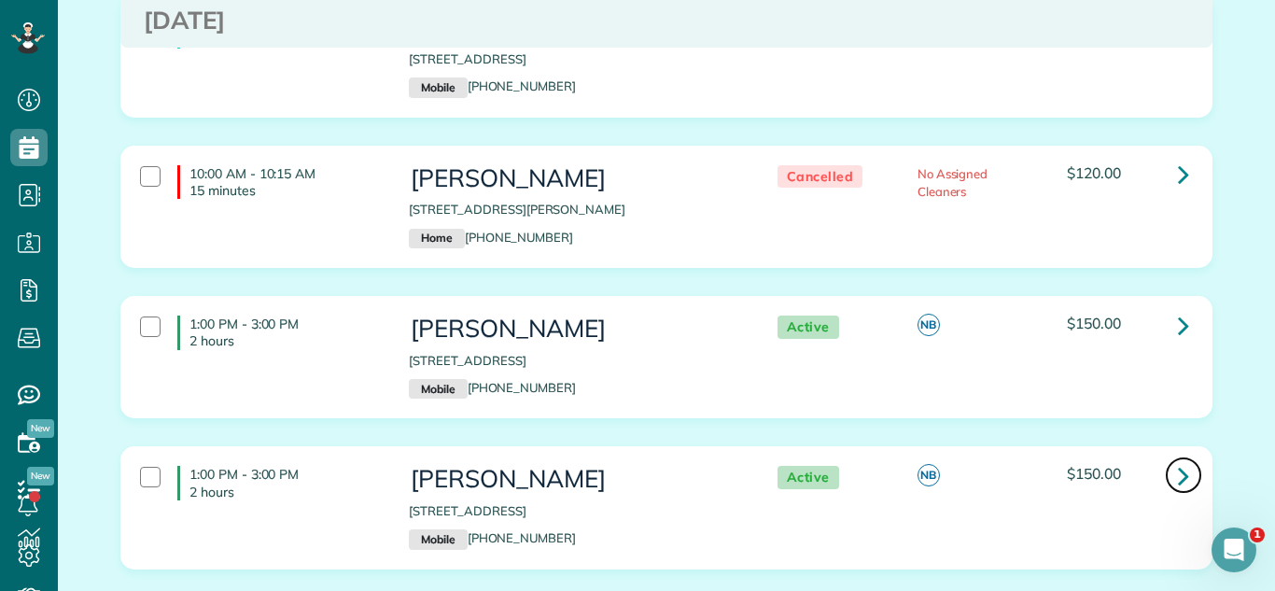
click at [1181, 459] on icon at bounding box center [1183, 475] width 11 height 33
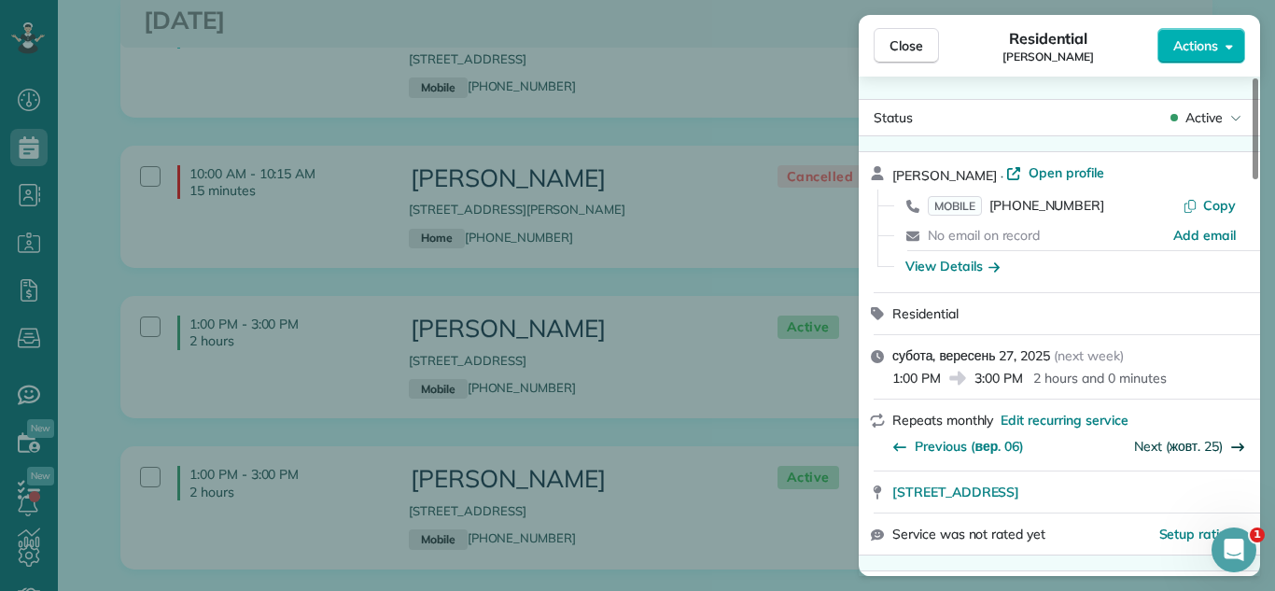
click at [1192, 449] on link "Next (жовт. 25)" at bounding box center [1178, 446] width 89 height 17
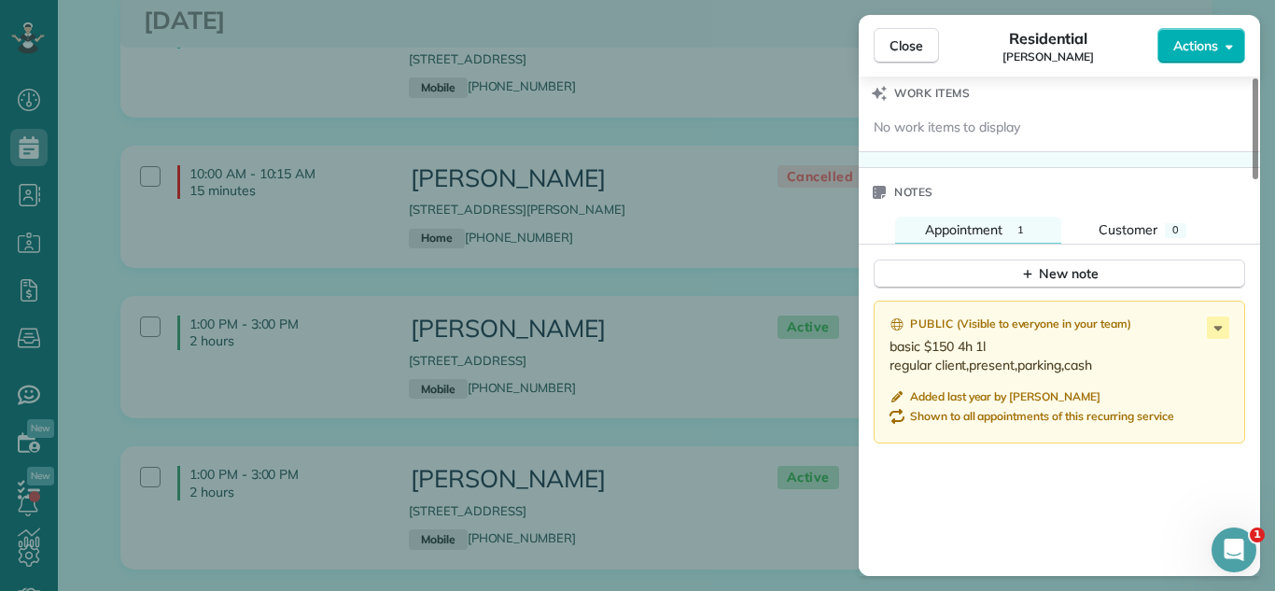
scroll to position [1717, 0]
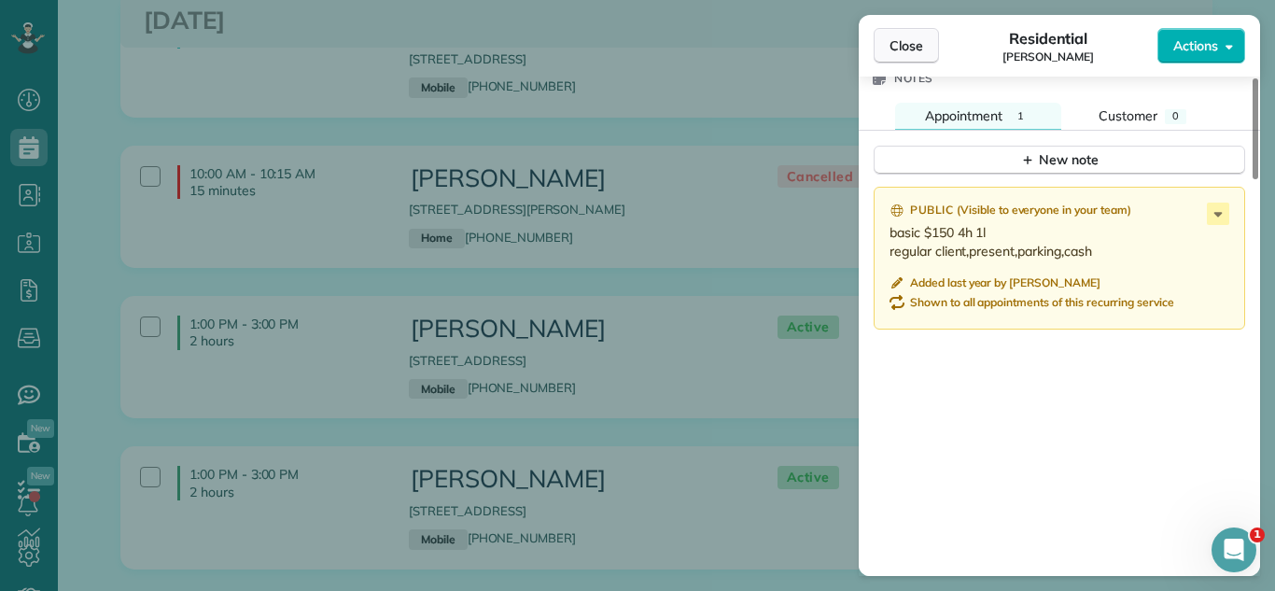
click at [885, 40] on button "Close" at bounding box center [906, 45] width 65 height 35
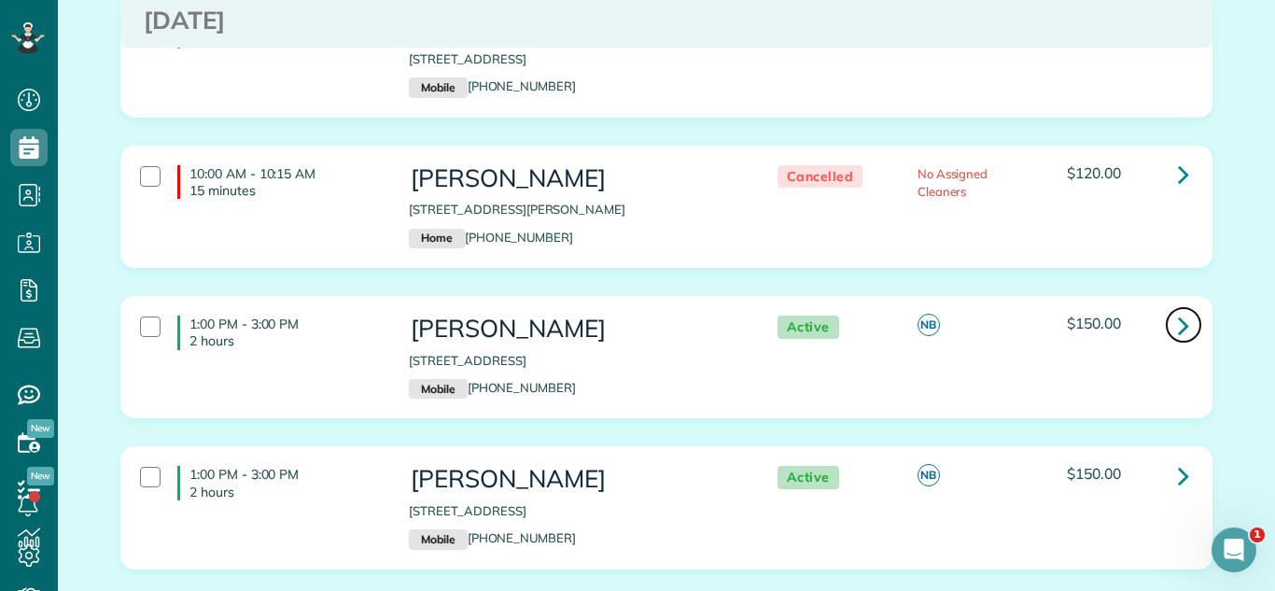
click at [1186, 309] on icon at bounding box center [1183, 325] width 11 height 33
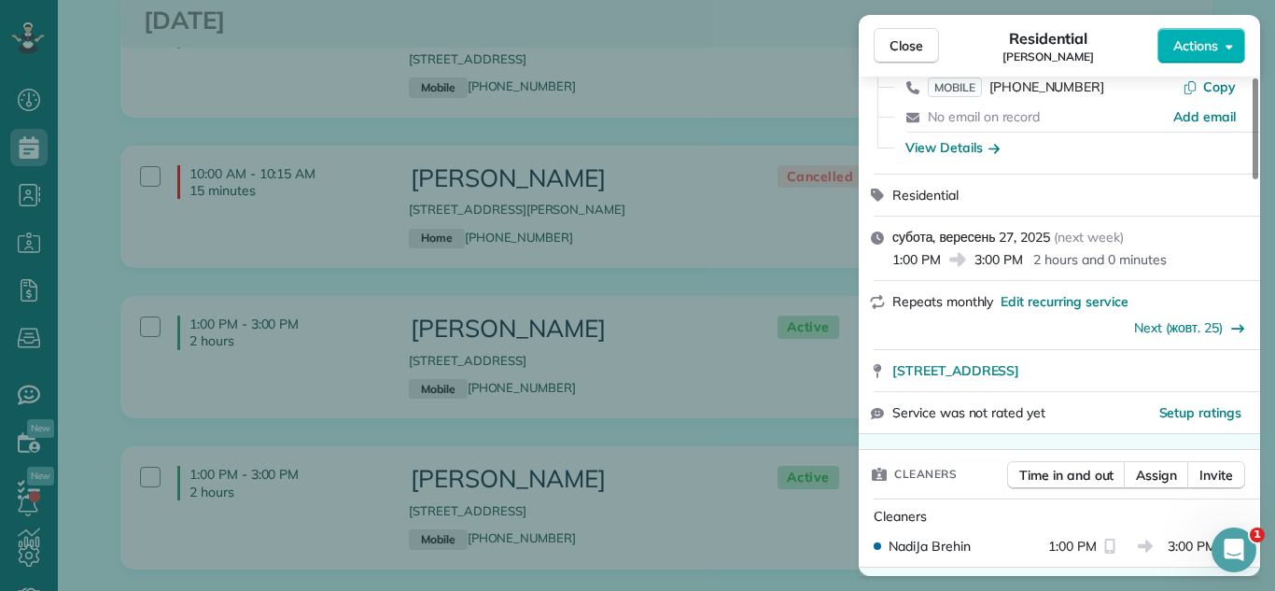
scroll to position [118, 0]
click at [1202, 332] on link "Next (жовт. 25)" at bounding box center [1178, 328] width 89 height 17
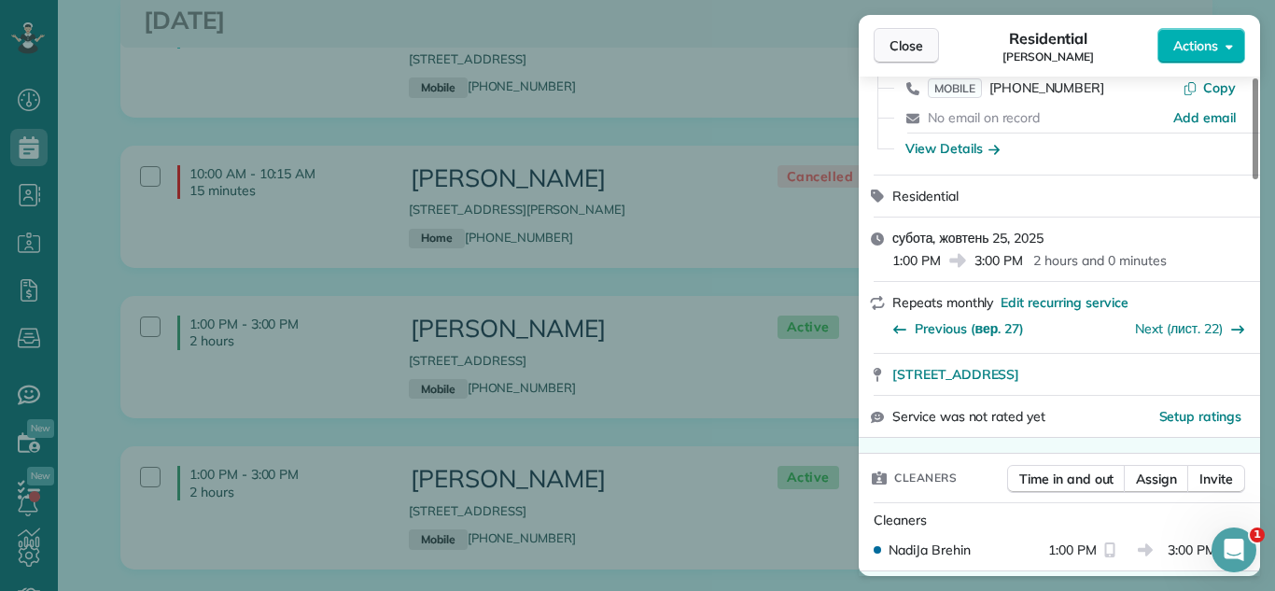
click at [880, 45] on button "Close" at bounding box center [906, 45] width 65 height 35
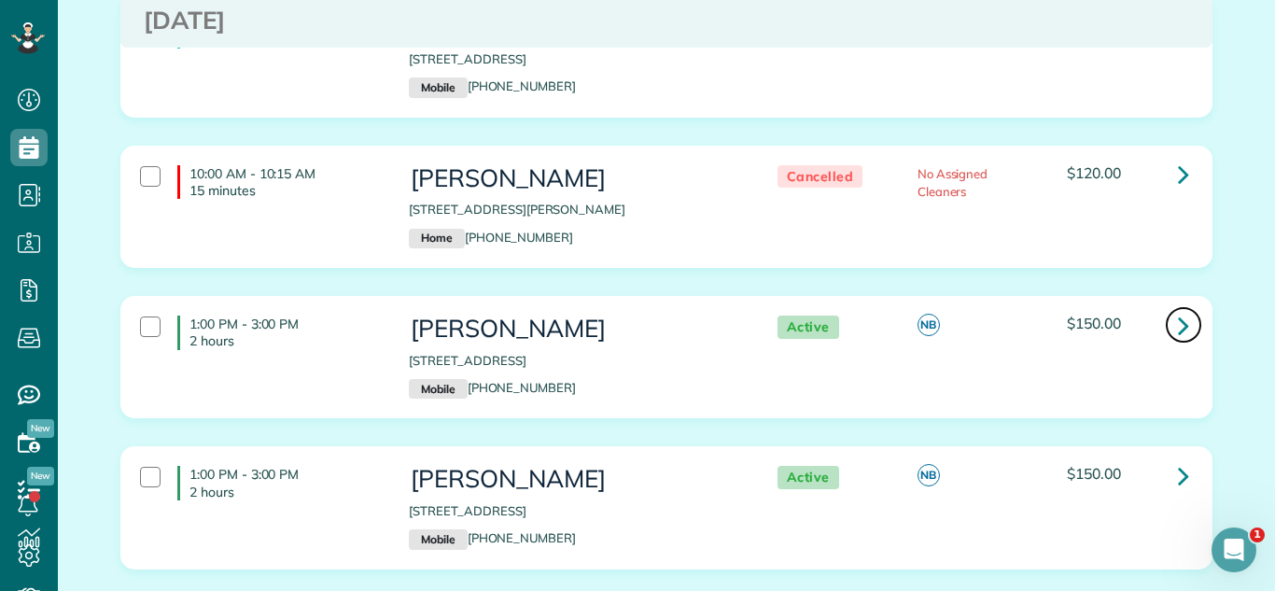
click at [1181, 309] on icon at bounding box center [1183, 325] width 11 height 33
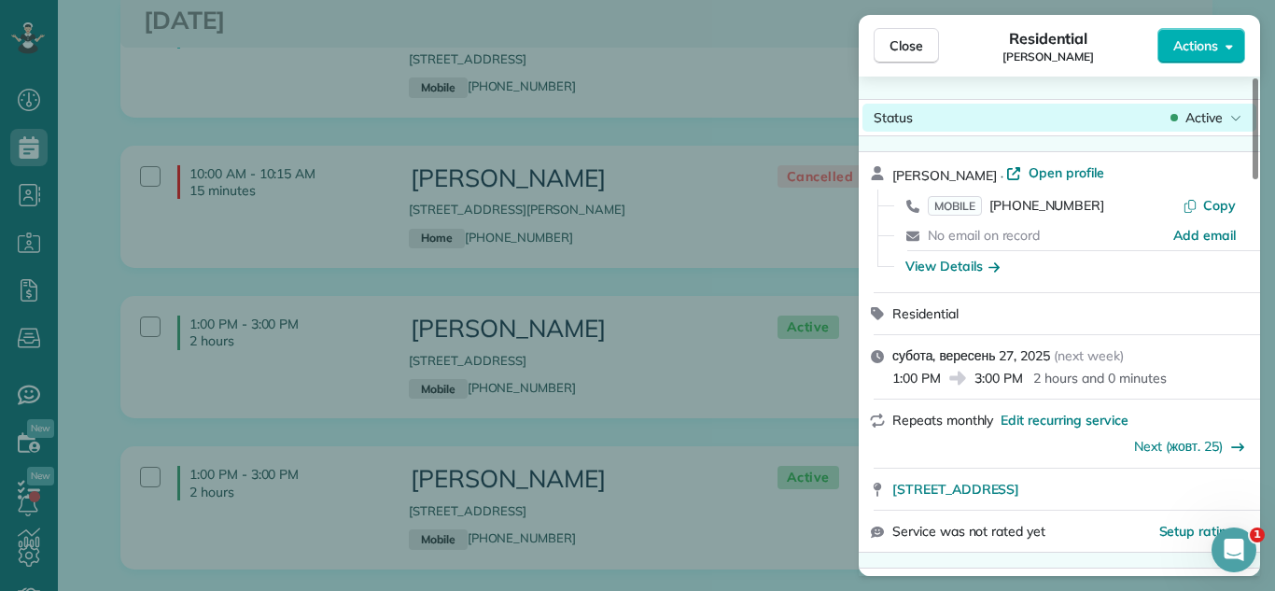
click at [1190, 122] on span "Active" at bounding box center [1203, 117] width 37 height 19
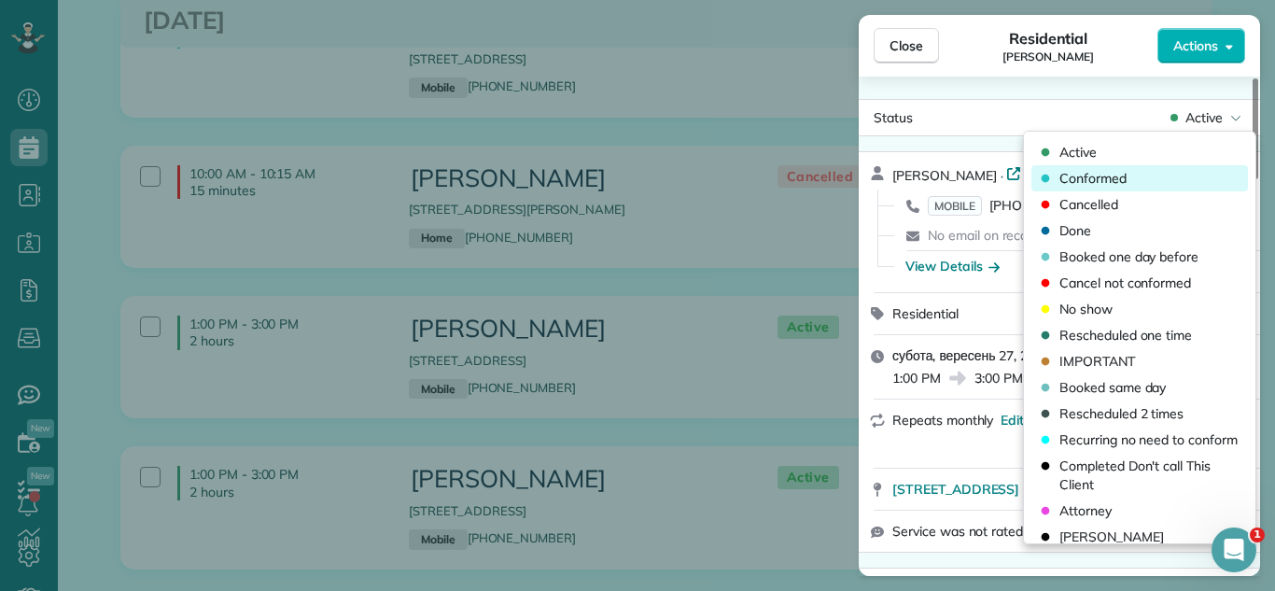
click at [1162, 176] on div "Conformed" at bounding box center [1139, 178] width 217 height 26
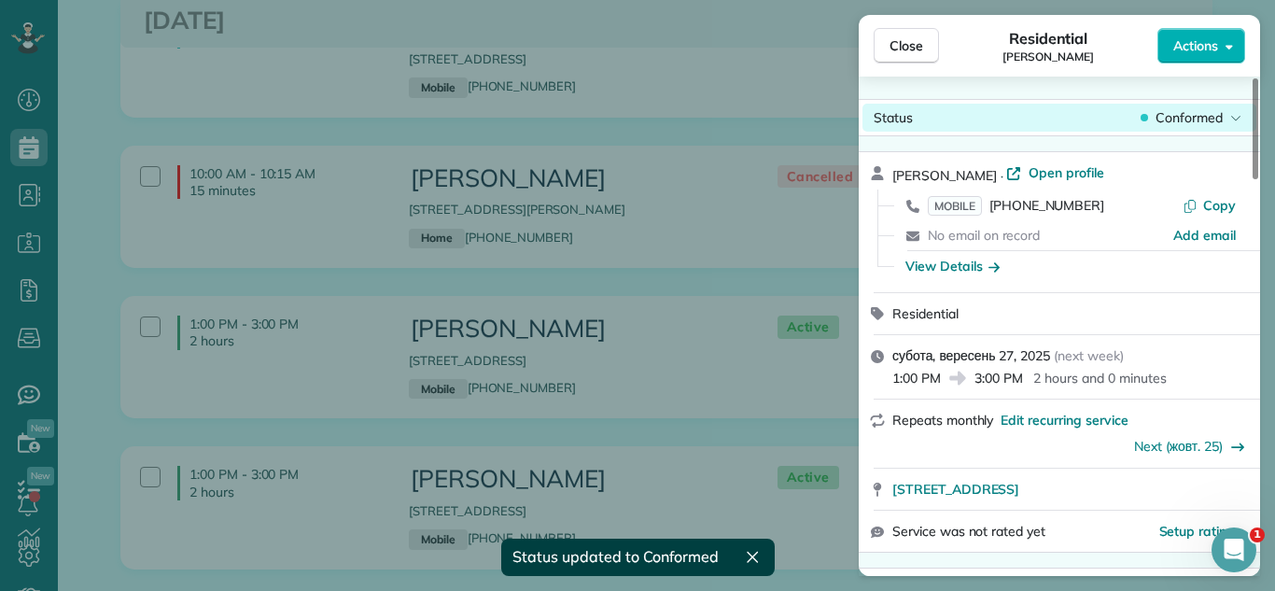
click at [1186, 117] on span "Conformed" at bounding box center [1188, 117] width 67 height 19
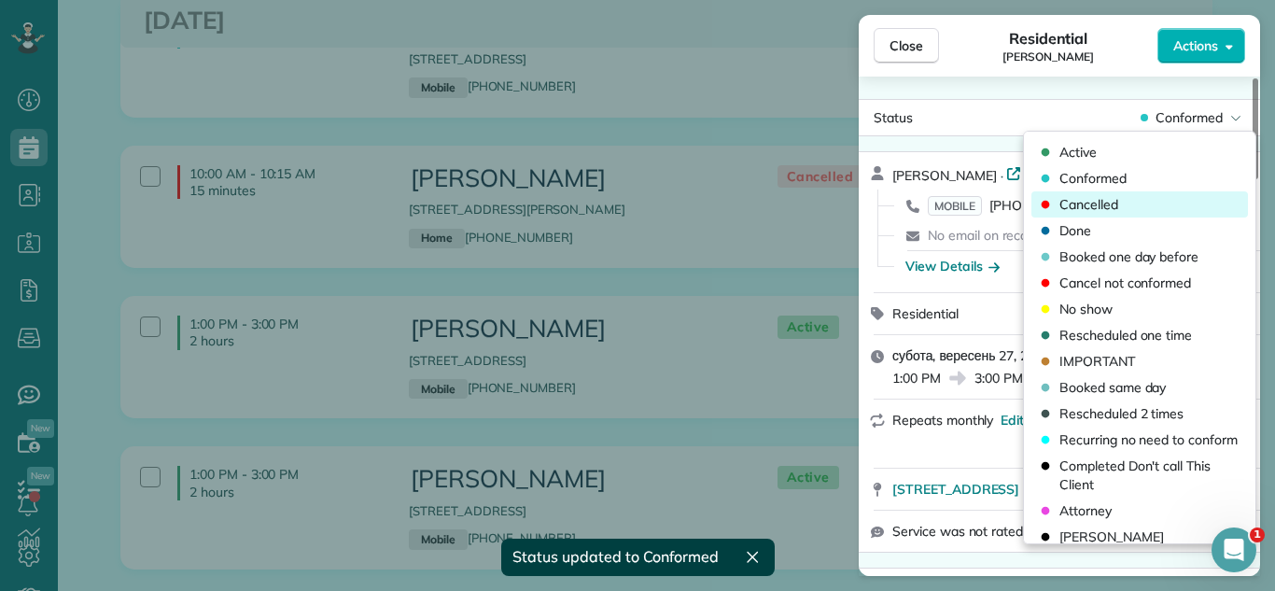
click at [1173, 200] on div "Cancelled" at bounding box center [1139, 204] width 217 height 26
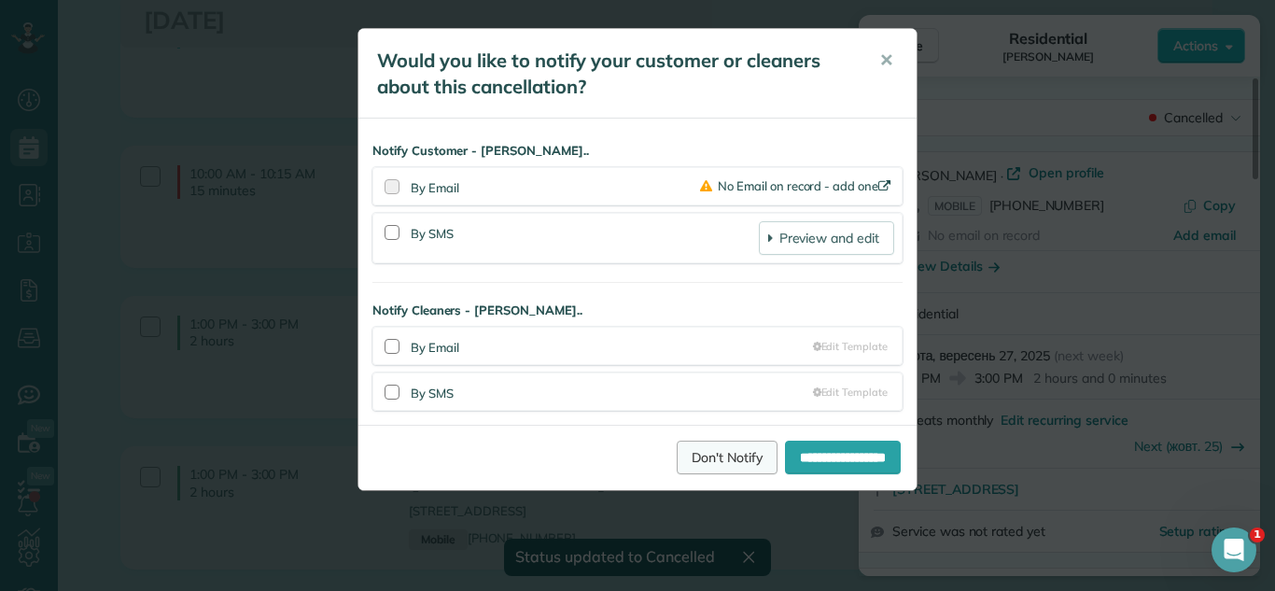
click at [732, 454] on link "Don't Notify" at bounding box center [727, 458] width 101 height 34
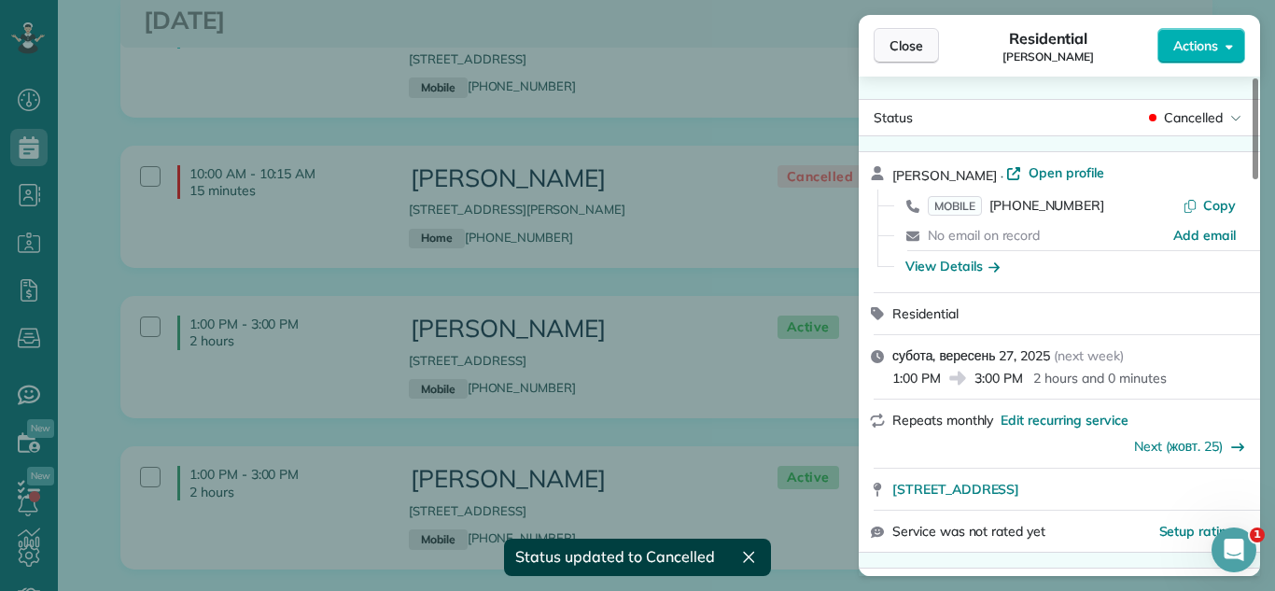
click at [893, 45] on span "Close" at bounding box center [906, 45] width 34 height 19
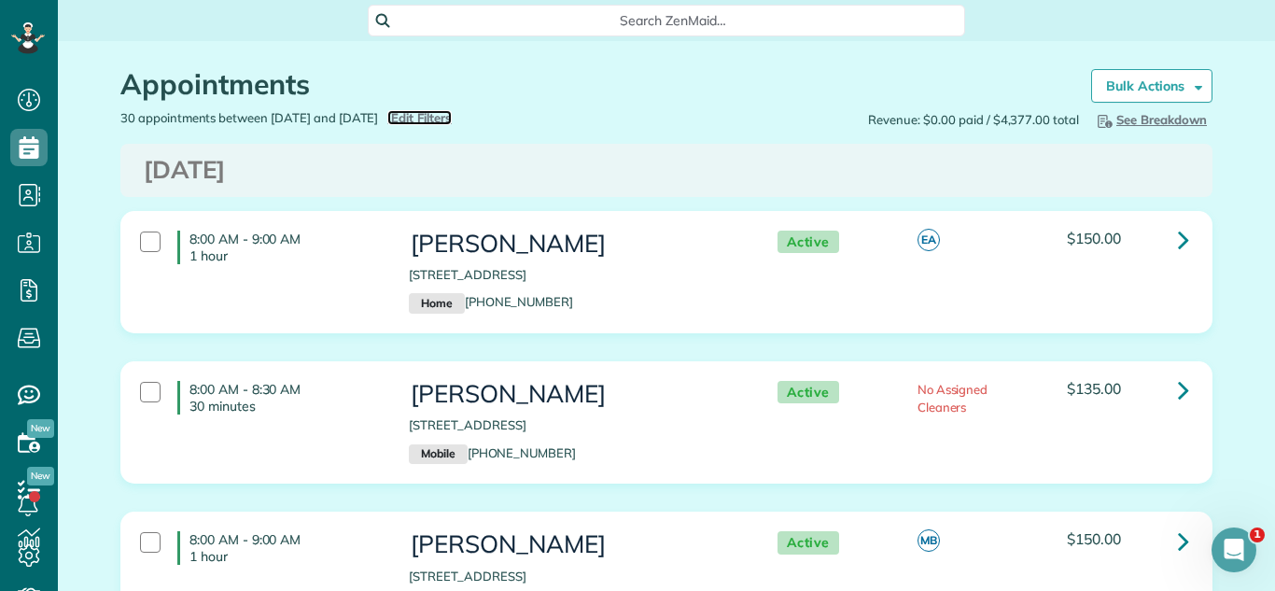
click at [452, 110] on span "Edit Filters" at bounding box center [421, 117] width 61 height 15
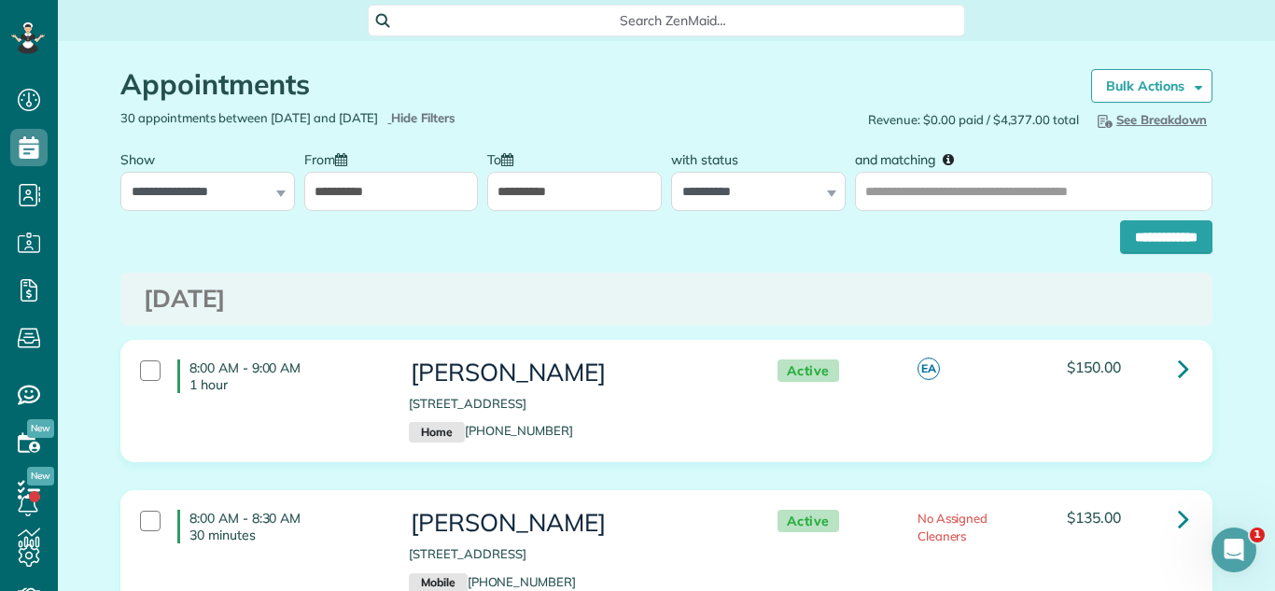
click at [436, 209] on input "**********" at bounding box center [391, 191] width 175 height 39
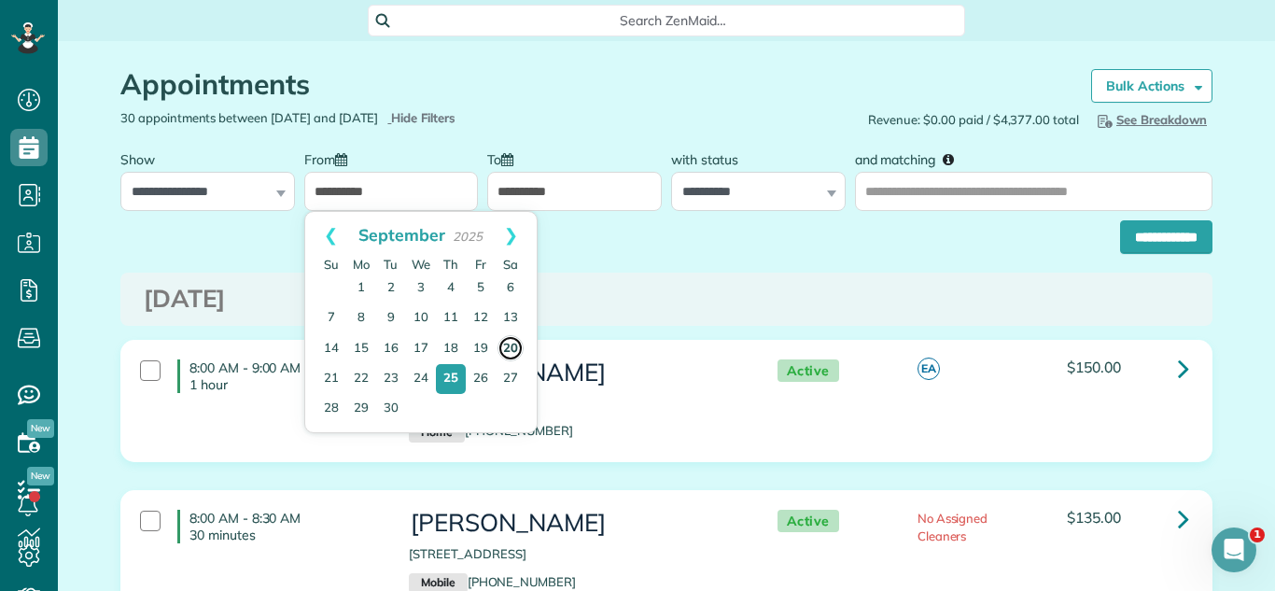
click at [507, 345] on link "20" at bounding box center [510, 348] width 26 height 26
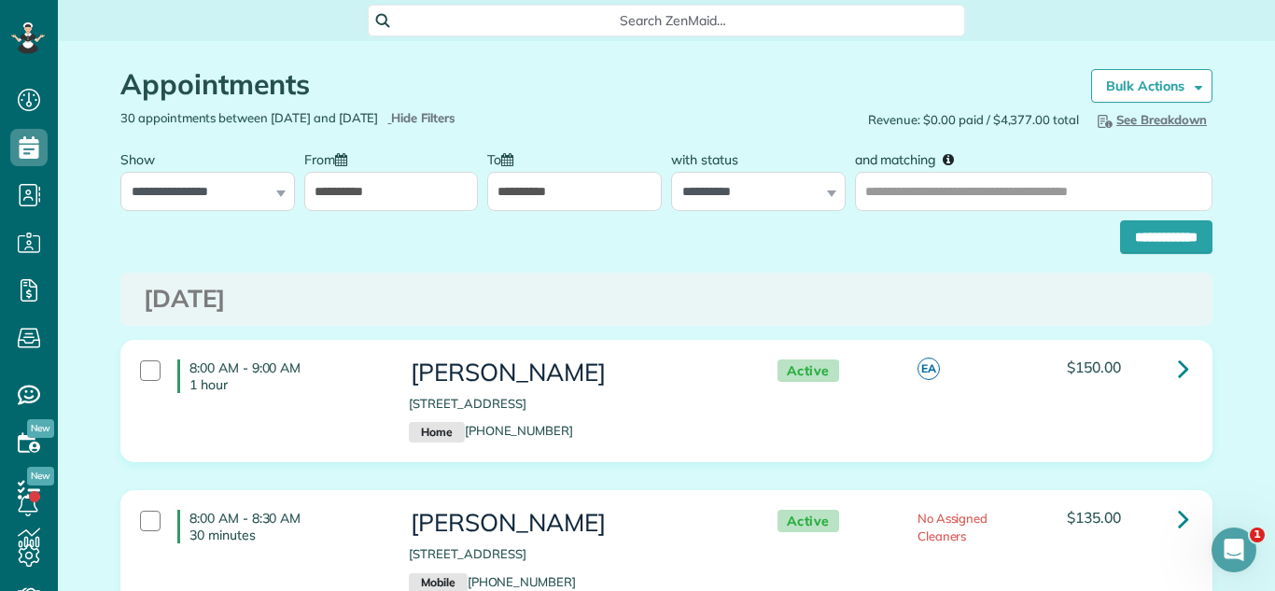
click at [399, 203] on input "**********" at bounding box center [391, 191] width 175 height 39
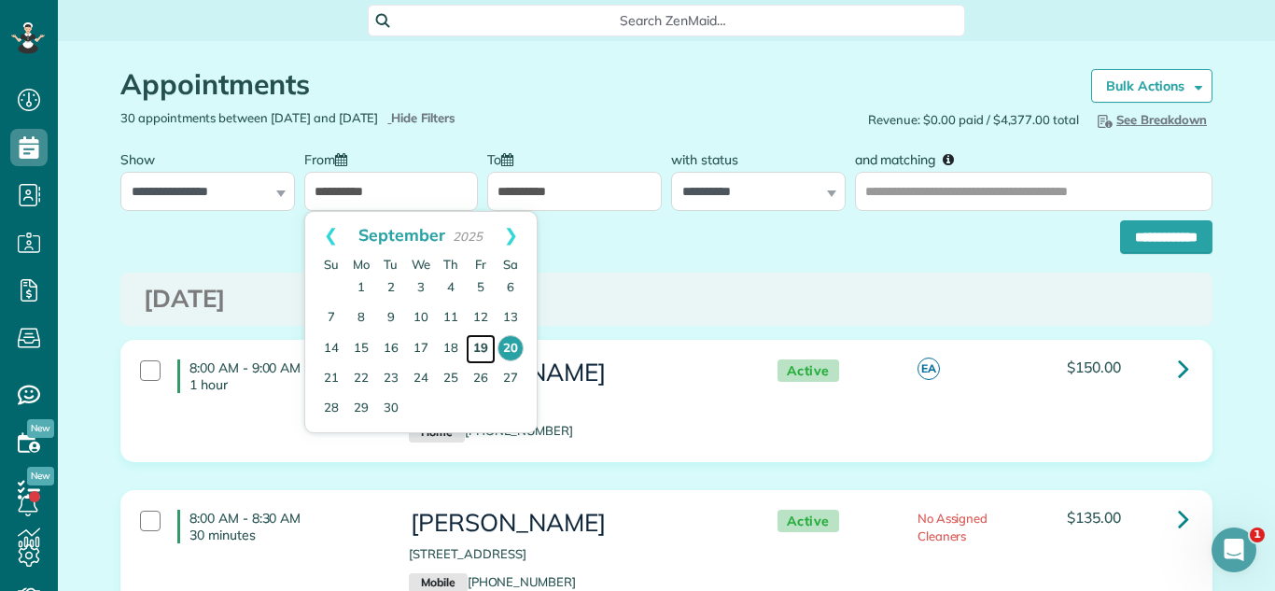
click at [490, 352] on link "19" at bounding box center [481, 349] width 30 height 30
type input "**********"
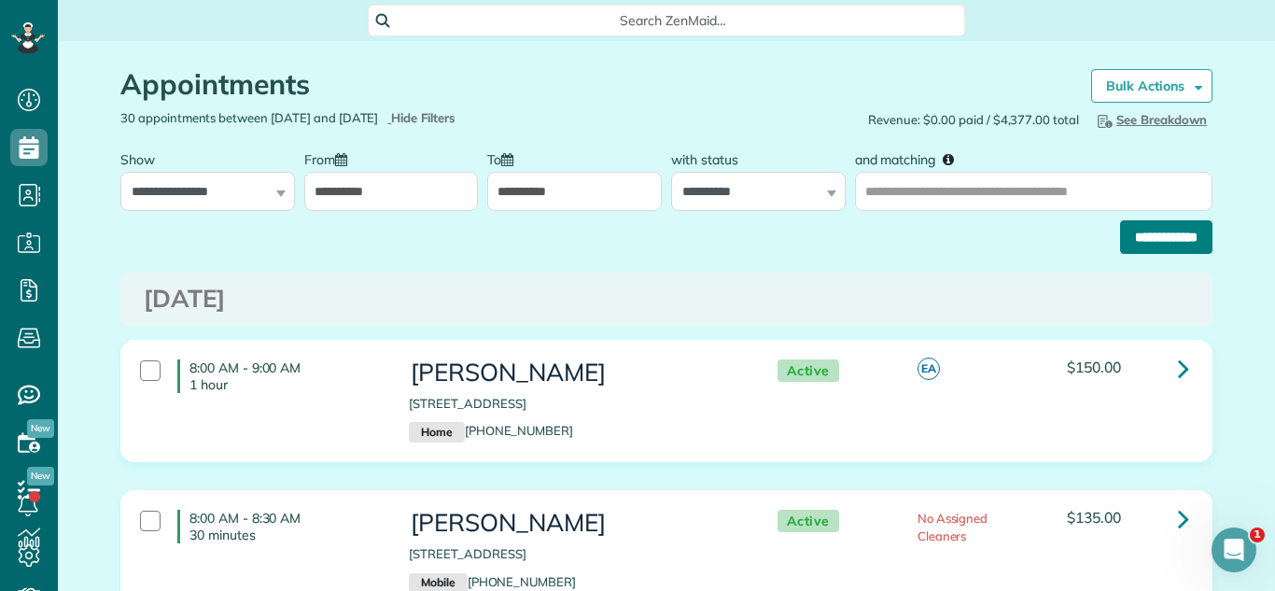
click at [1137, 240] on input "**********" at bounding box center [1166, 237] width 92 height 34
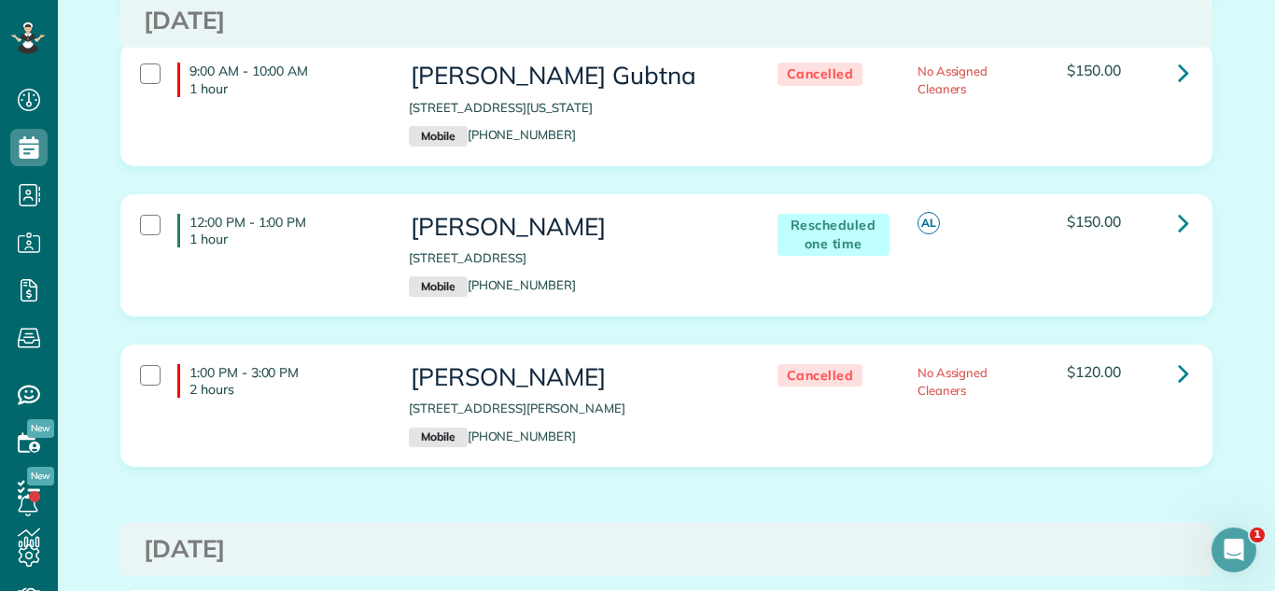
scroll to position [911, 0]
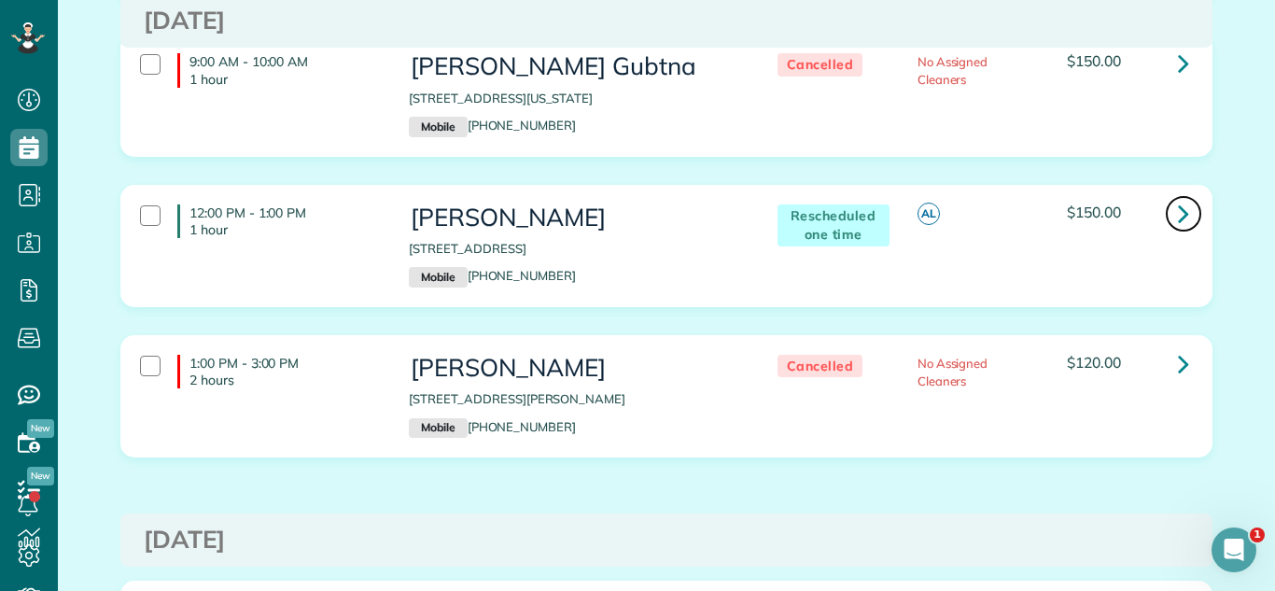
click at [1189, 195] on link at bounding box center [1183, 213] width 37 height 37
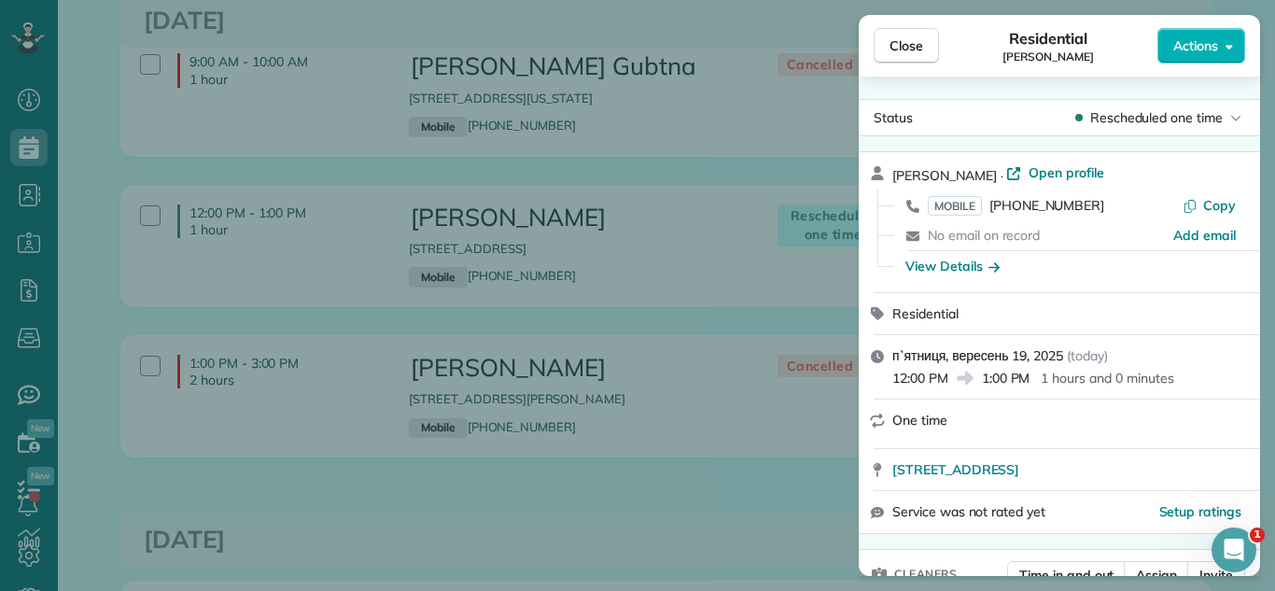
click at [1181, 41] on span "Actions" at bounding box center [1195, 45] width 45 height 19
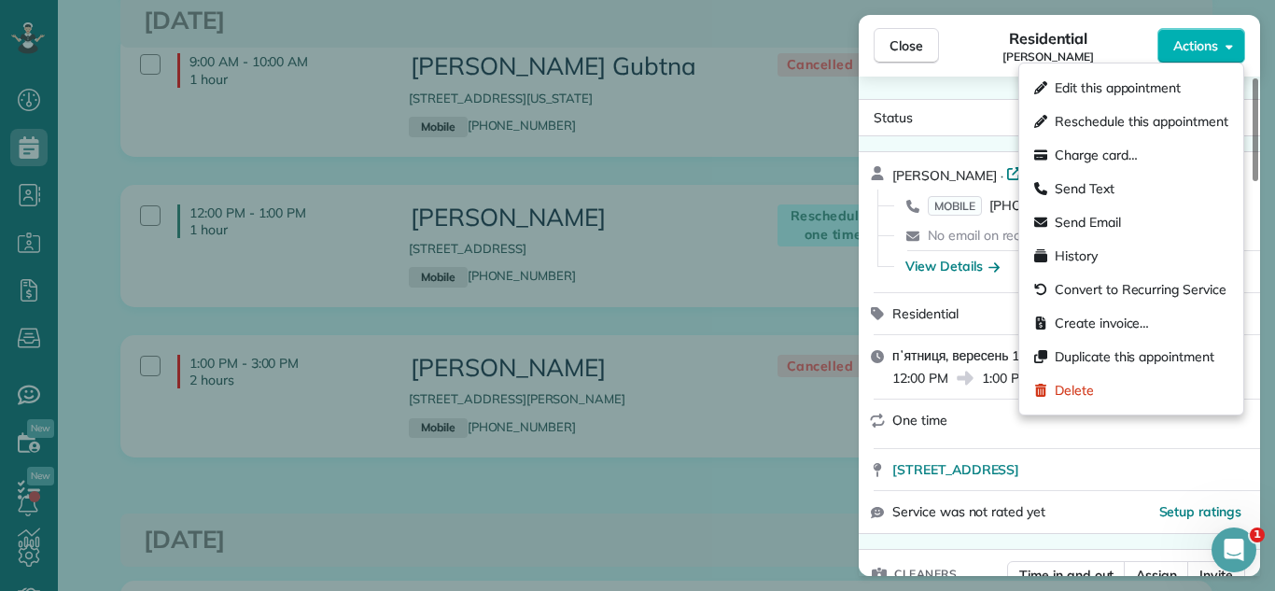
click at [766, 284] on div "Close Residential Alexandra Tschaler Actions Status Rescheduled one time Alexan…" at bounding box center [637, 295] width 1275 height 591
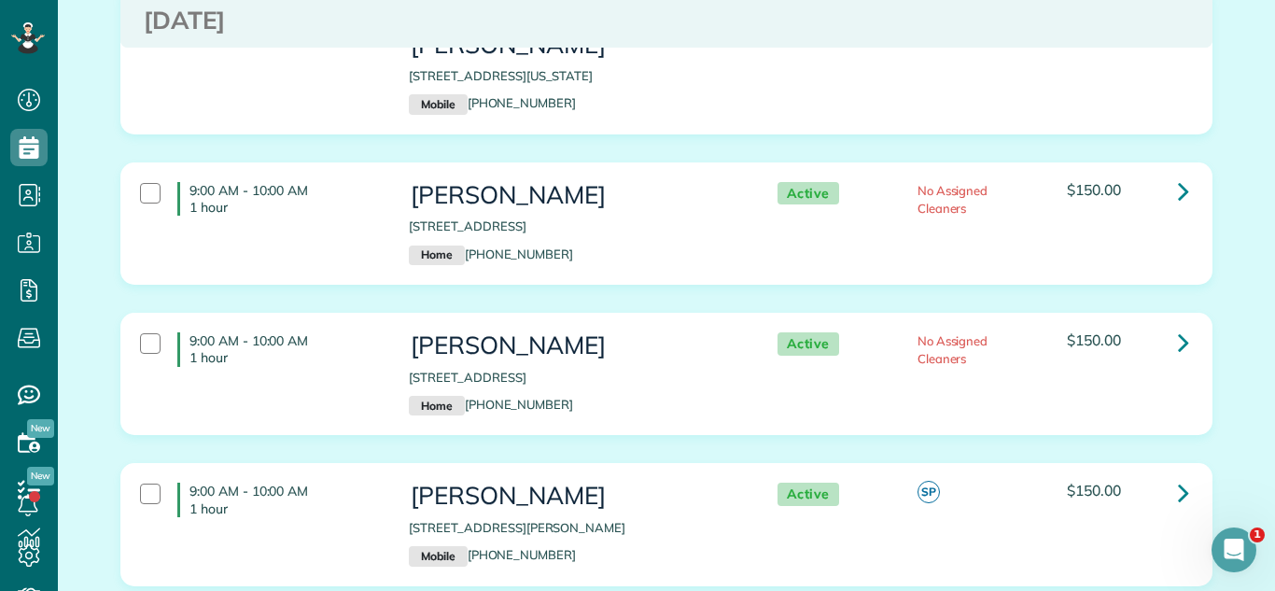
scroll to position [5525, 0]
